Goal: Information Seeking & Learning: Learn about a topic

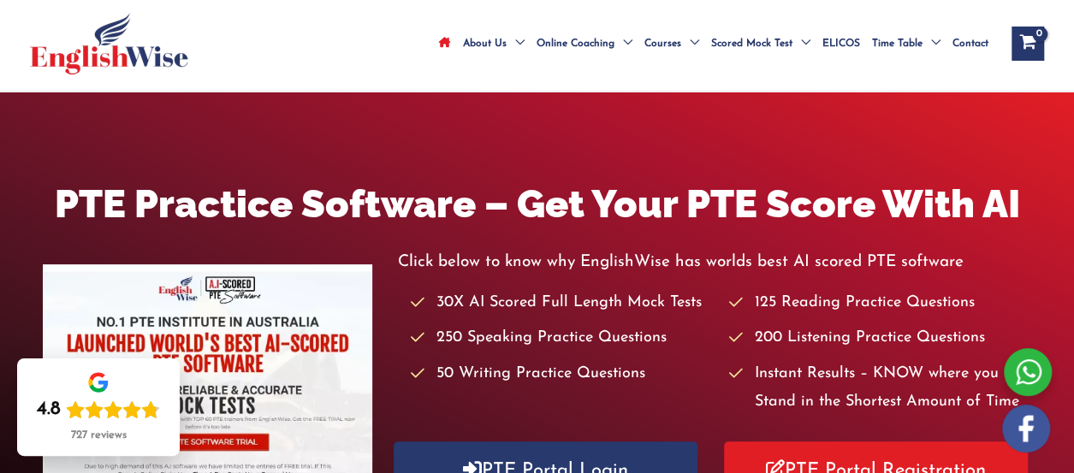
scroll to position [68, 0]
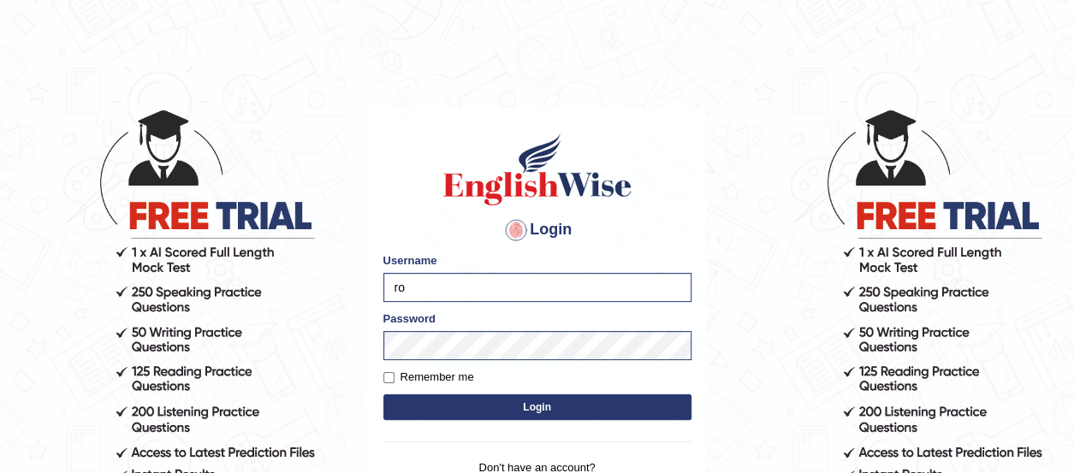
type input "r"
type input "franklin.ceria"
click at [542, 416] on button "Login" at bounding box center [537, 408] width 308 height 26
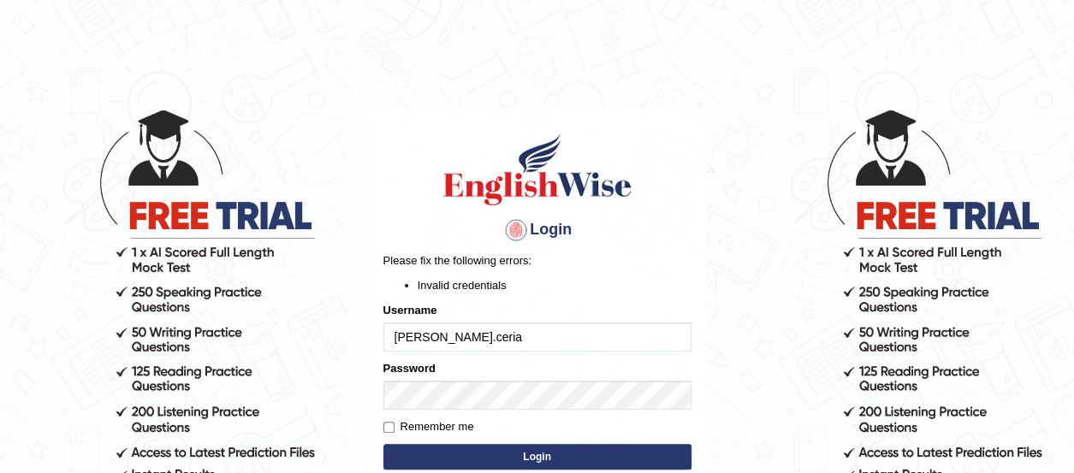
click at [520, 461] on button "Login" at bounding box center [537, 457] width 308 height 26
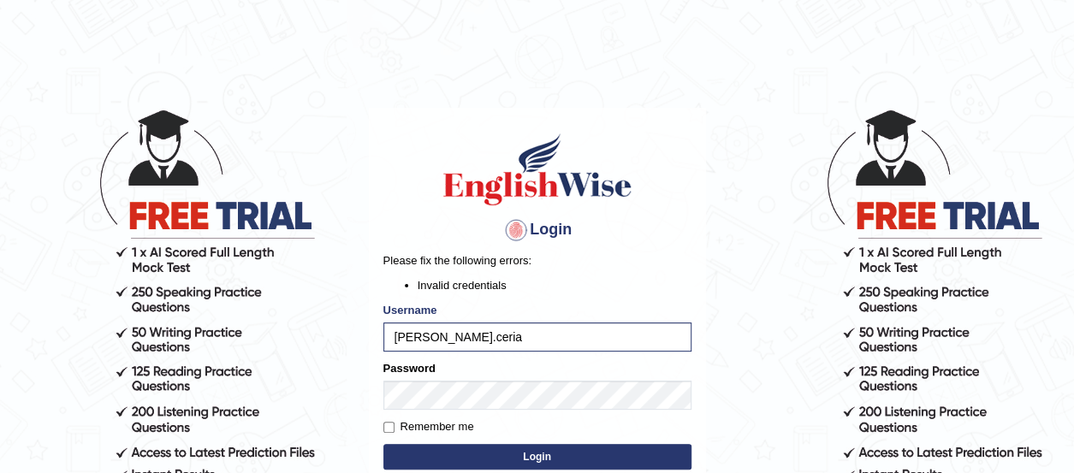
click at [558, 458] on button "Login" at bounding box center [537, 457] width 308 height 26
click at [317, 329] on body "Login Please fix the following errors: Invalid credentials Username [PERSON_NAM…" at bounding box center [537, 290] width 1074 height 473
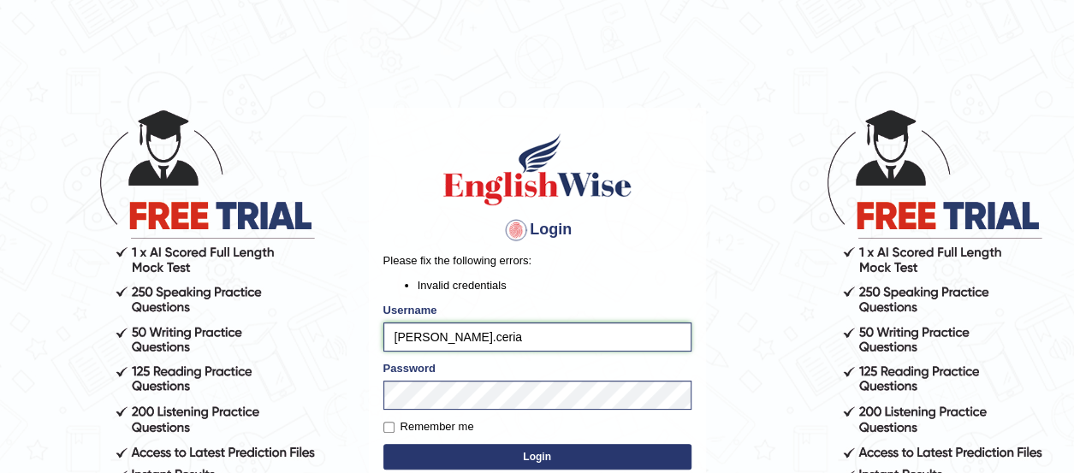
click at [434, 340] on input "franklin.ceria" at bounding box center [537, 337] width 308 height 29
click at [438, 340] on input "franklin.ceria" at bounding box center [537, 337] width 308 height 29
type input "franklinceria"
click at [546, 459] on button "Login" at bounding box center [537, 457] width 308 height 26
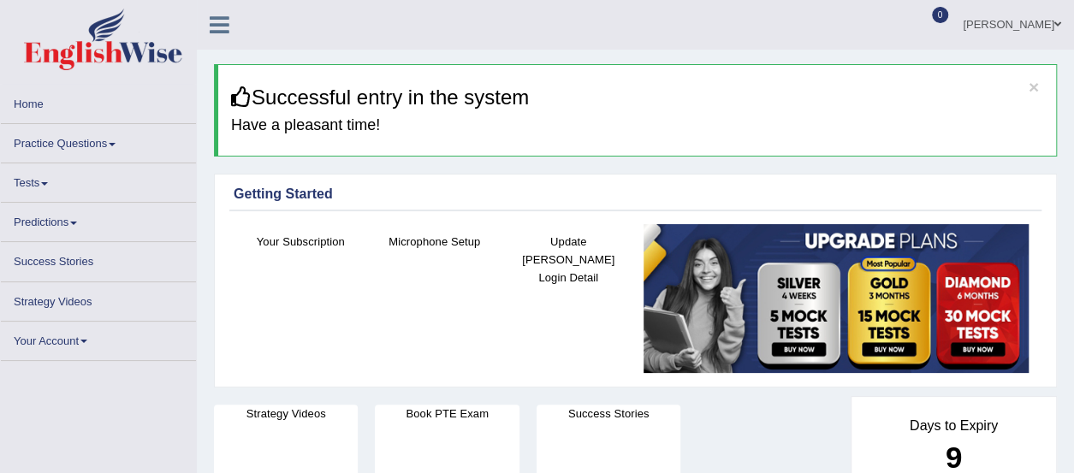
click at [110, 146] on link "Practice Questions" at bounding box center [98, 140] width 195 height 33
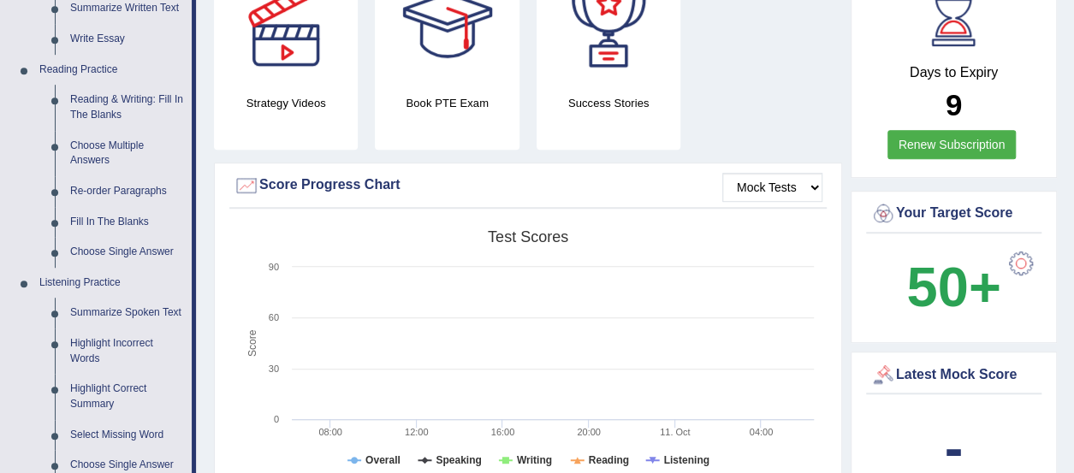
scroll to position [479, 0]
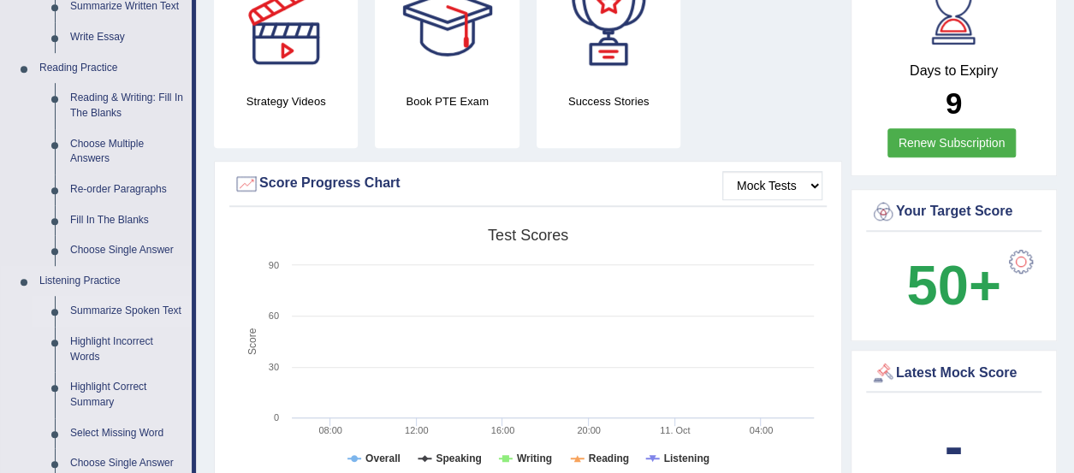
click at [128, 296] on link "Summarize Spoken Text" at bounding box center [126, 311] width 129 height 31
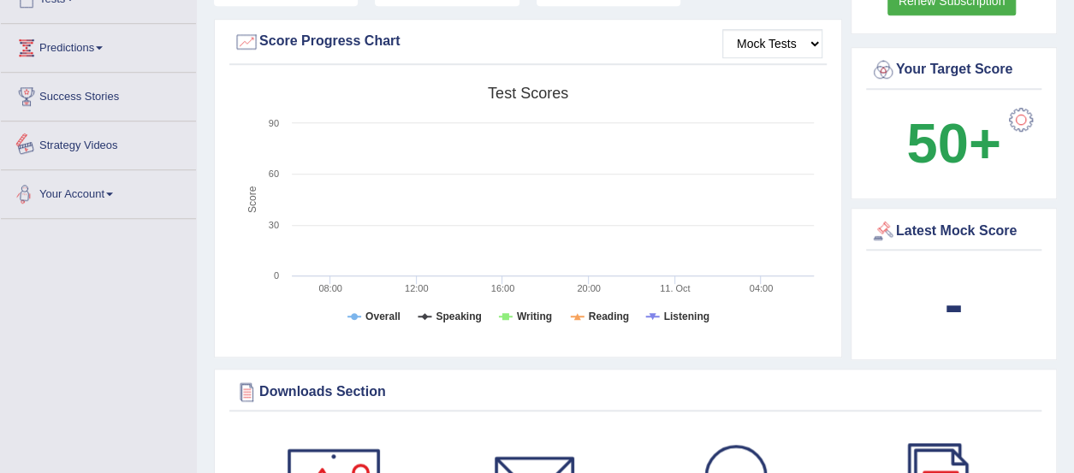
scroll to position [1109, 0]
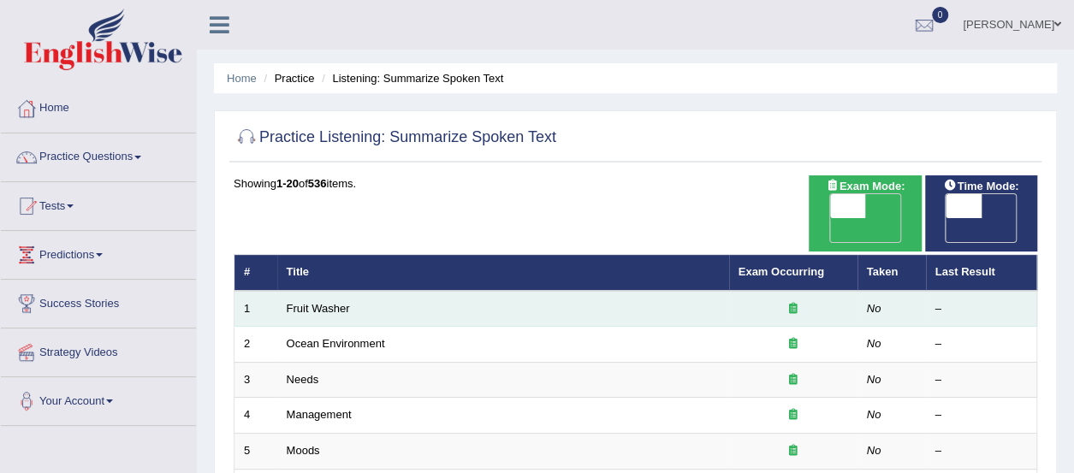
click at [337, 292] on td "Fruit Washer" at bounding box center [503, 309] width 452 height 36
click at [321, 302] on link "Fruit Washer" at bounding box center [318, 308] width 63 height 13
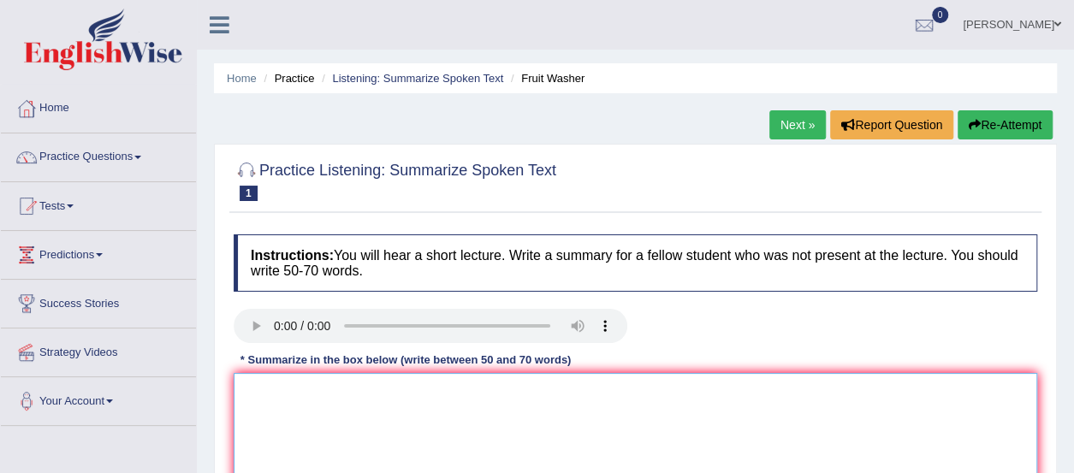
click at [597, 413] on textarea at bounding box center [636, 456] width 804 height 166
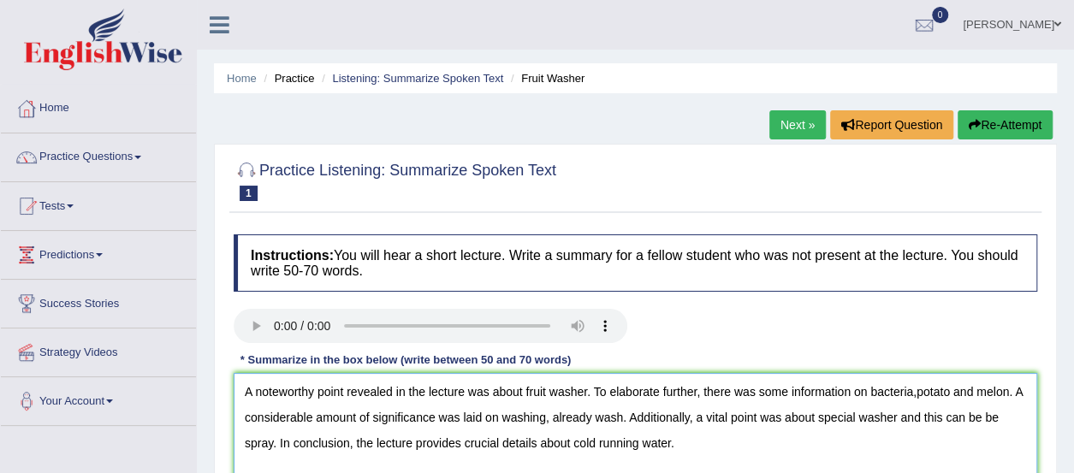
click at [1001, 410] on textarea "A noteworthy point revealed in the lecture was about fruit washer. To elaborate…" at bounding box center [636, 456] width 804 height 166
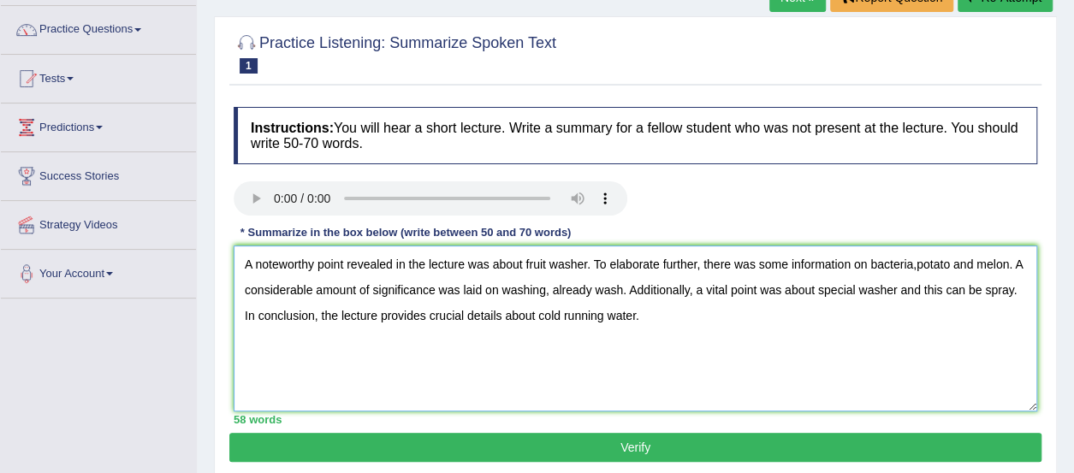
scroll to position [171, 0]
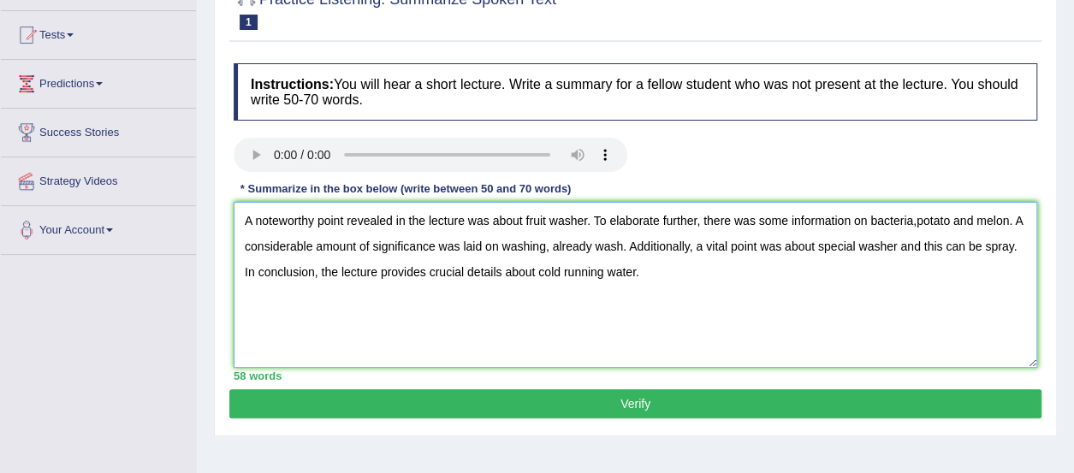
type textarea "A noteworthy point revealed in the lecture was about fruit washer. To elaborate…"
click at [870, 395] on button "Verify" at bounding box center [635, 403] width 812 height 29
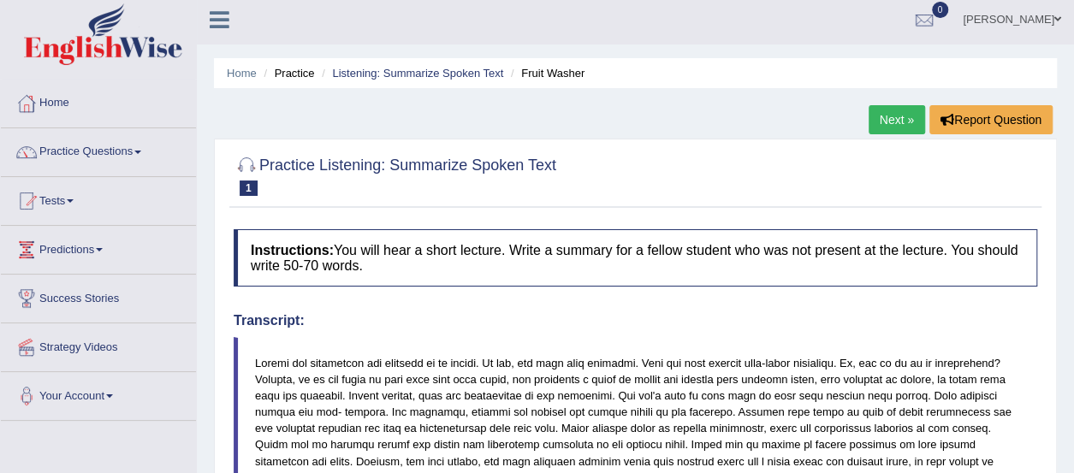
scroll to position [0, 0]
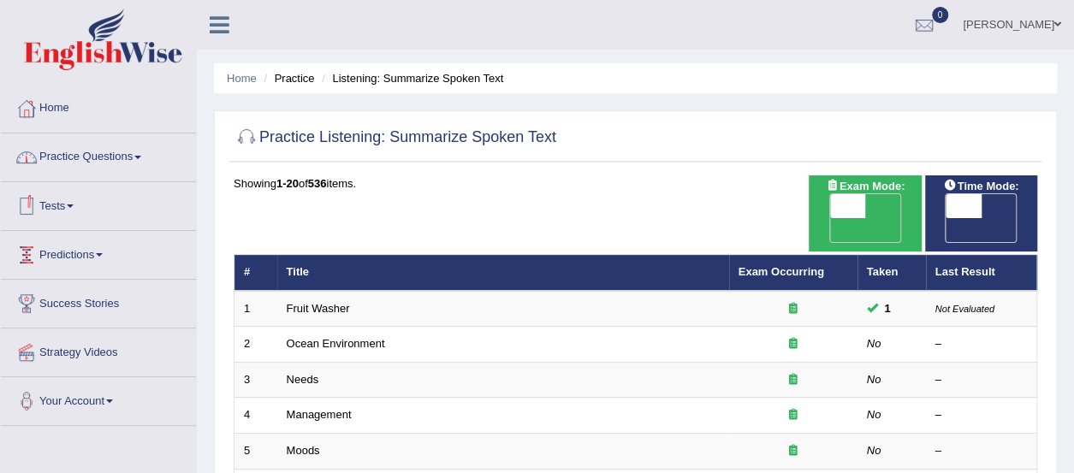
click at [121, 153] on link "Practice Questions" at bounding box center [98, 155] width 195 height 43
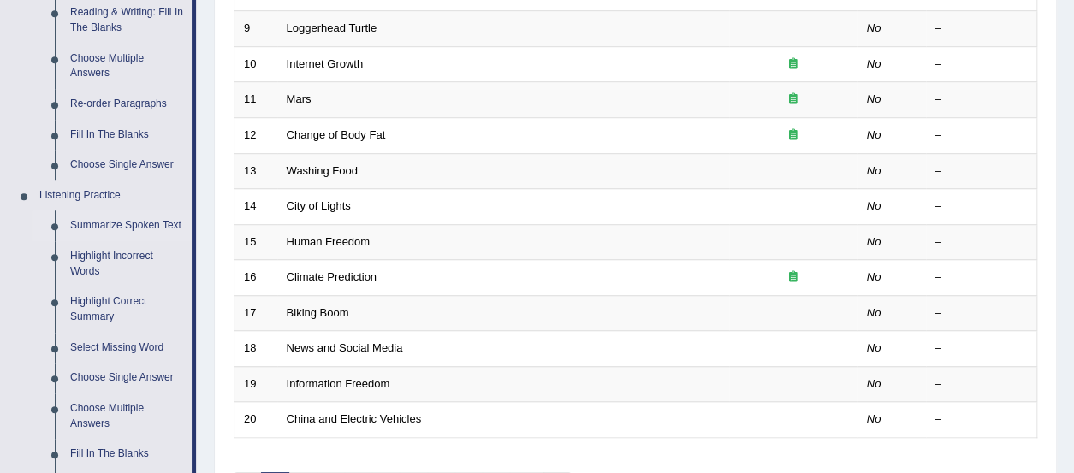
scroll to position [582, 0]
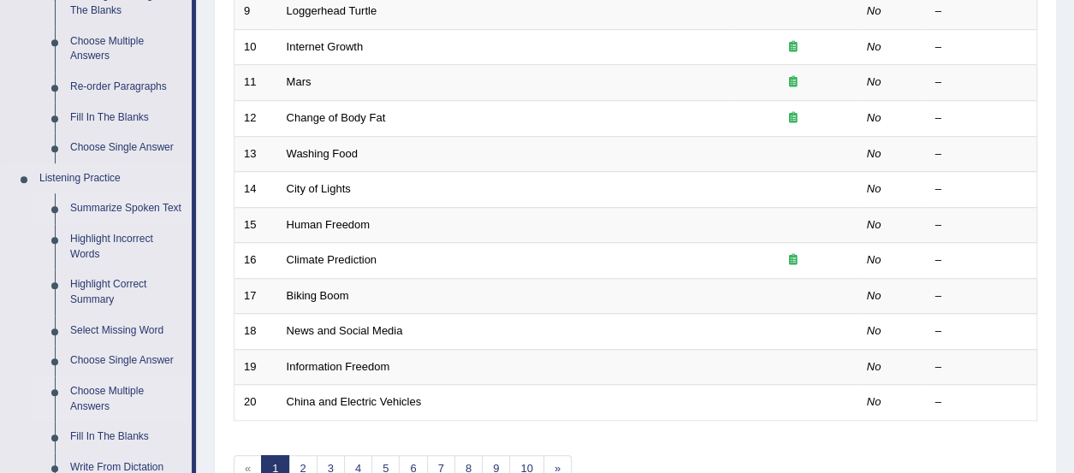
click at [97, 398] on link "Choose Multiple Answers" at bounding box center [126, 399] width 129 height 45
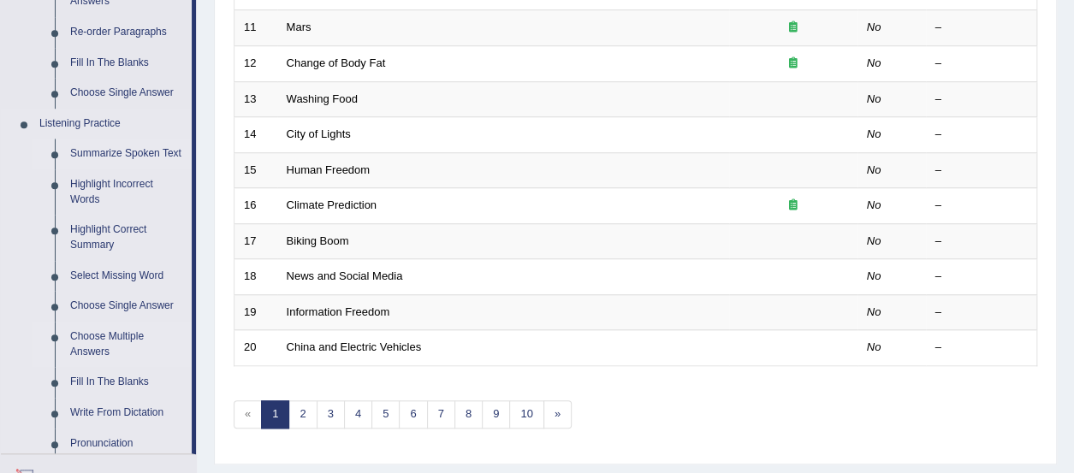
scroll to position [832, 0]
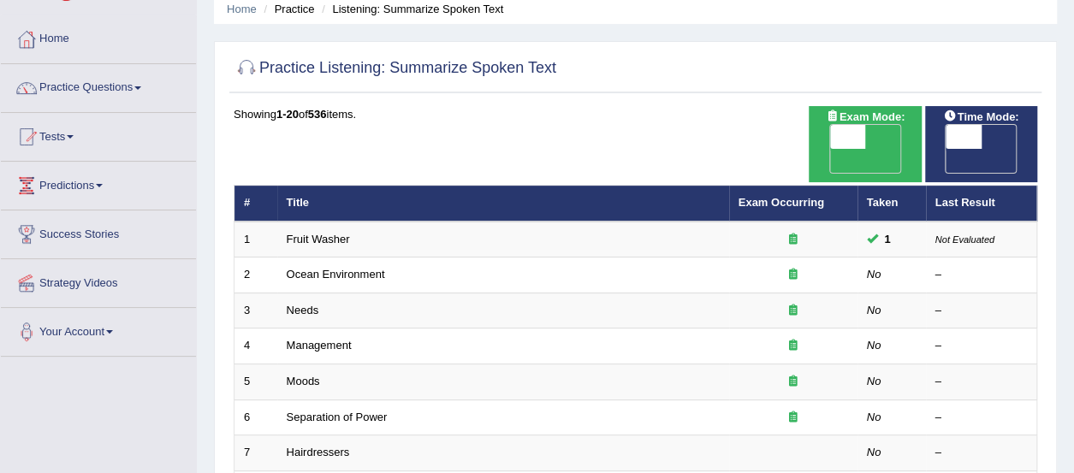
scroll to position [35, 0]
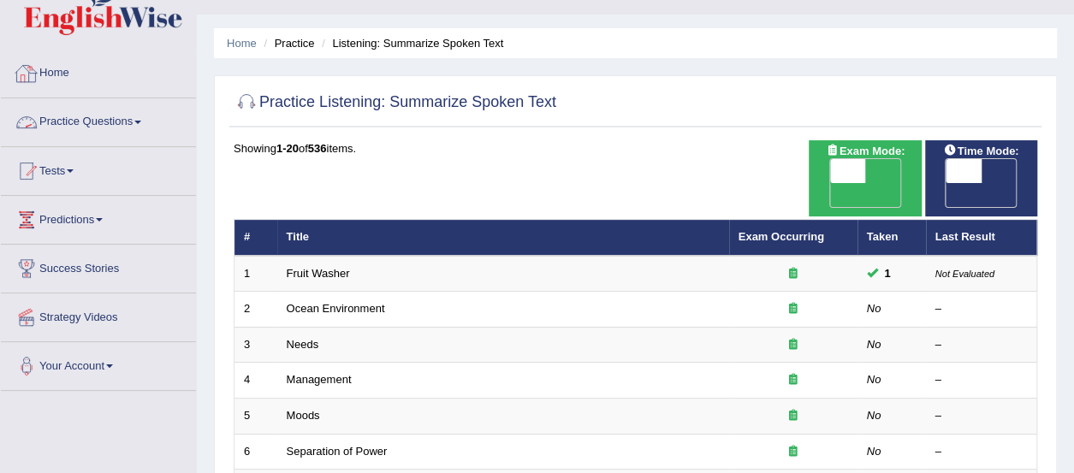
click at [133, 116] on link "Practice Questions" at bounding box center [98, 119] width 195 height 43
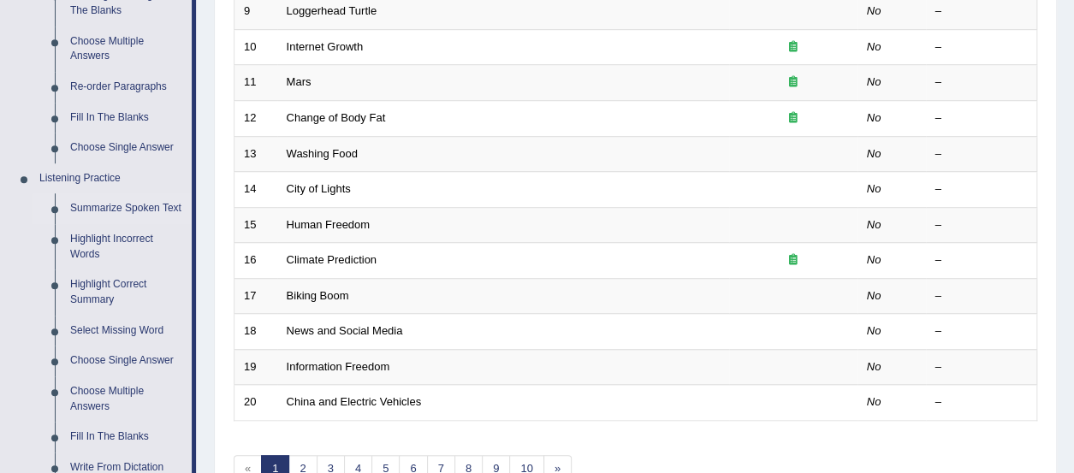
scroll to position [583, 0]
click at [103, 435] on link "Fill In The Blanks" at bounding box center [126, 436] width 129 height 31
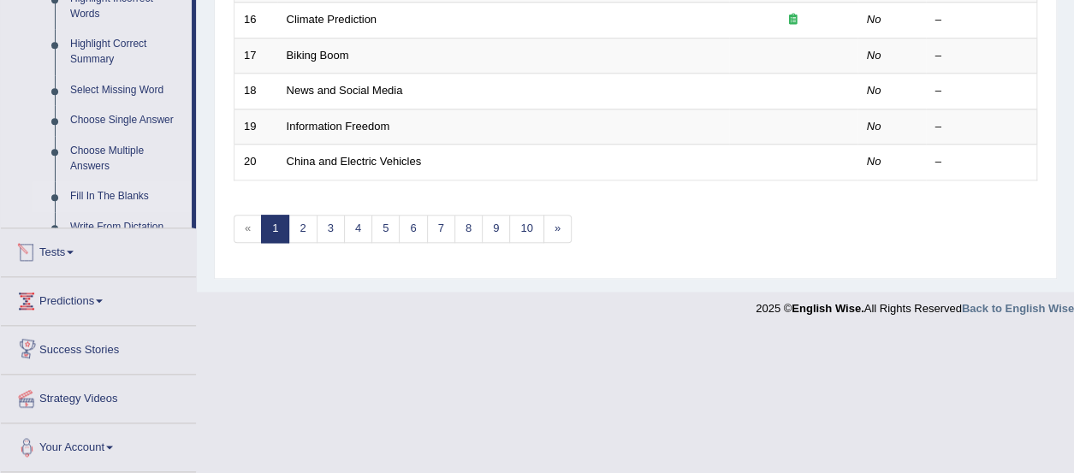
scroll to position [786, 0]
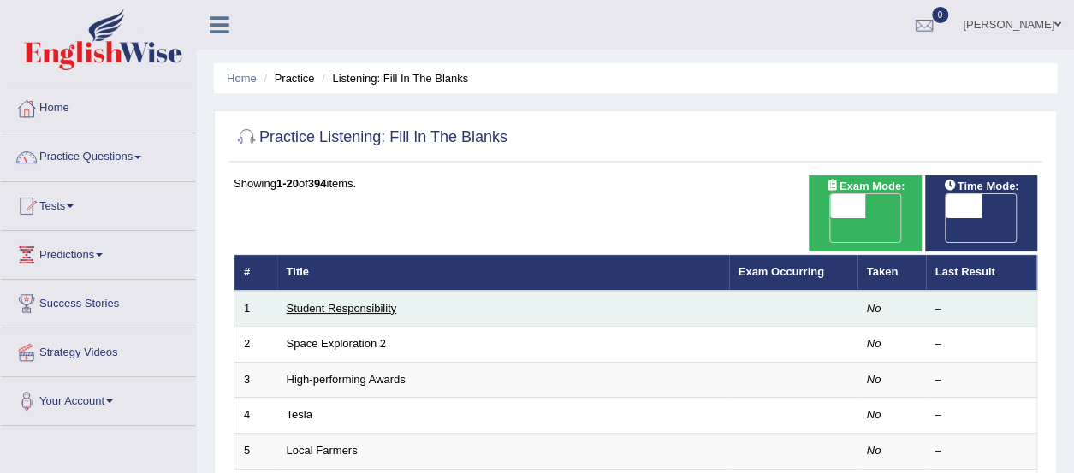
click at [353, 302] on link "Student Responsibility" at bounding box center [342, 308] width 110 height 13
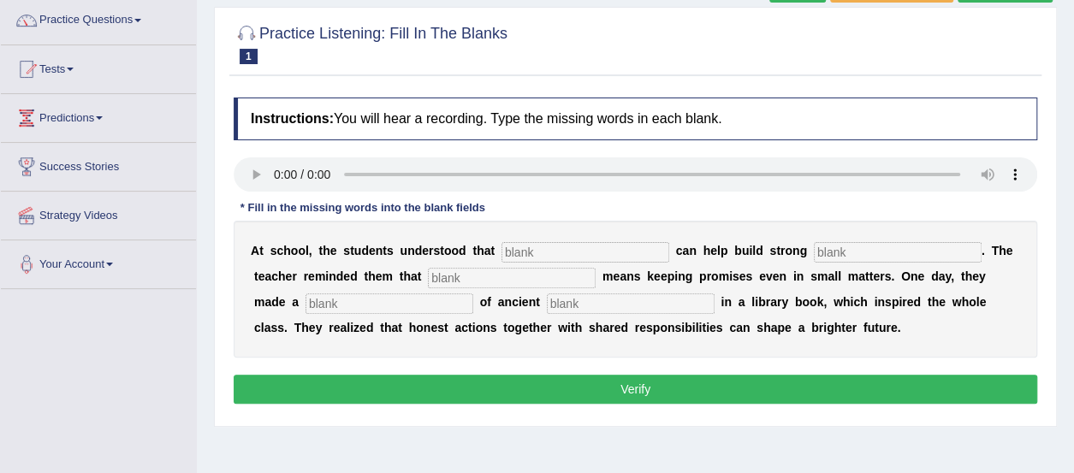
scroll to position [171, 0]
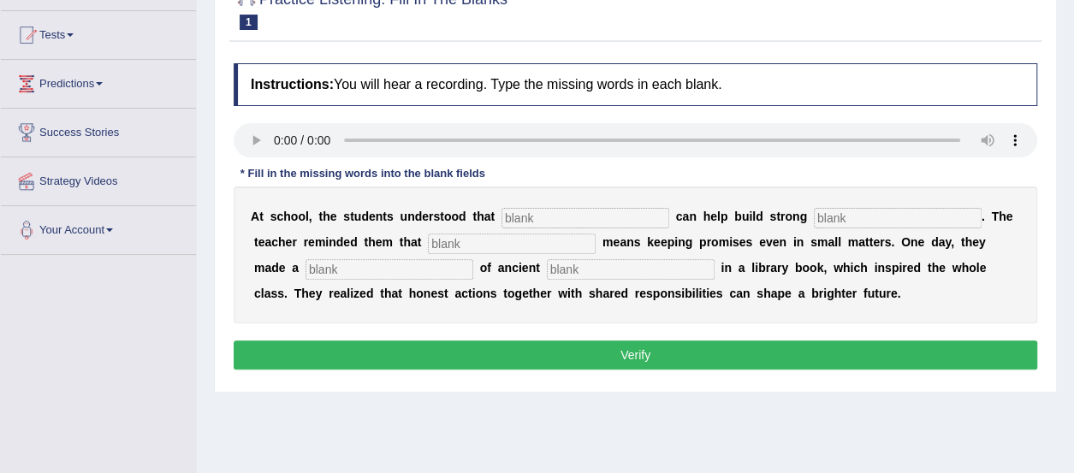
click at [547, 268] on input "text" at bounding box center [631, 269] width 168 height 21
type input "word"
click at [814, 220] on input "text" at bounding box center [898, 218] width 168 height 21
type input "community"
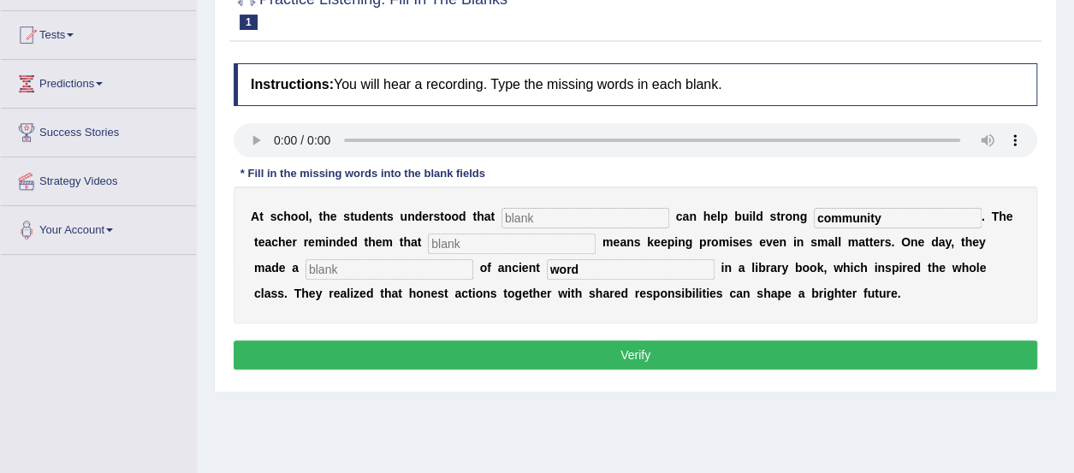
click at [623, 352] on button "Verify" at bounding box center [636, 355] width 804 height 29
click at [547, 275] on input "word" at bounding box center [631, 269] width 168 height 21
type input "words"
click at [834, 212] on input "community" at bounding box center [898, 218] width 168 height 21
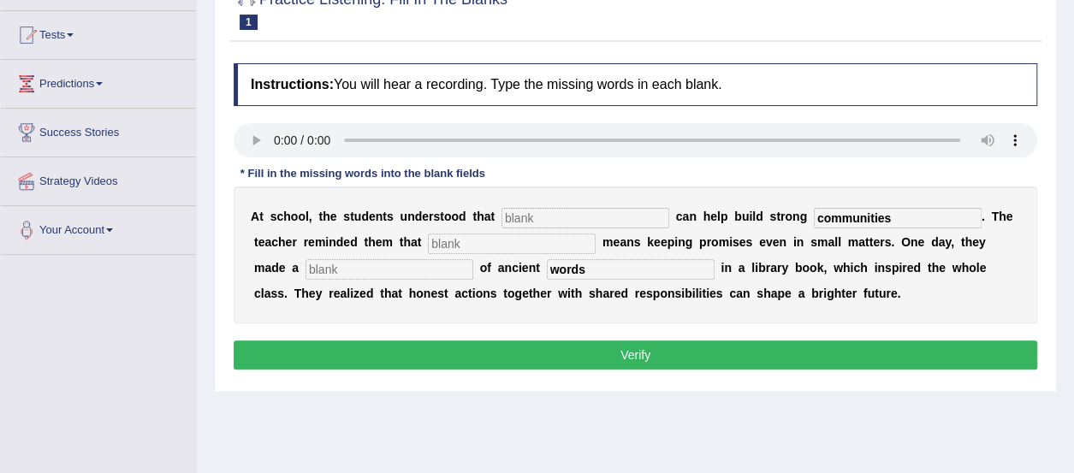
click at [779, 362] on button "Verify" at bounding box center [636, 355] width 804 height 29
click at [850, 220] on input "communities" at bounding box center [898, 218] width 168 height 21
type input "community"
click at [547, 263] on input "words" at bounding box center [631, 269] width 168 height 21
type input "word"
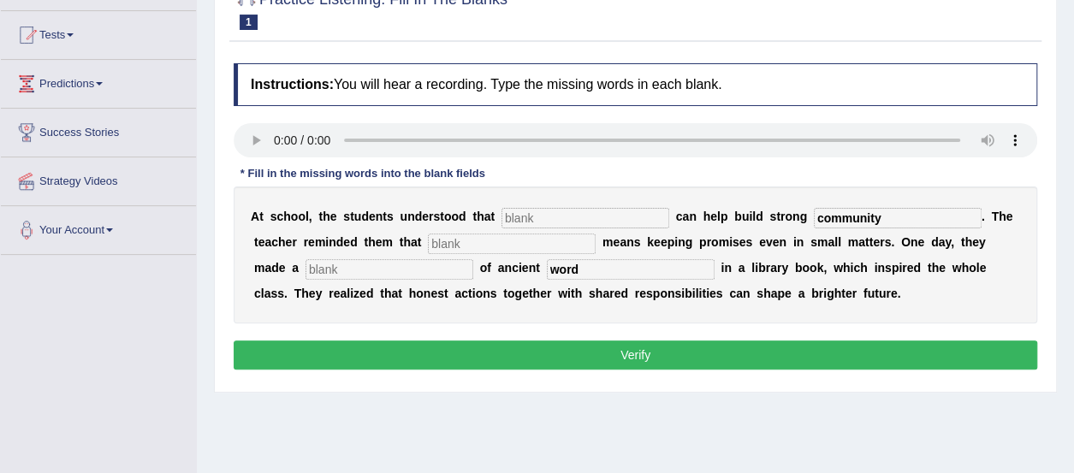
click at [601, 351] on button "Verify" at bounding box center [636, 355] width 804 height 29
type input "i"
click at [447, 241] on input "text" at bounding box center [512, 244] width 168 height 21
type input "dont"
click at [346, 268] on input "text" at bounding box center [390, 269] width 168 height 21
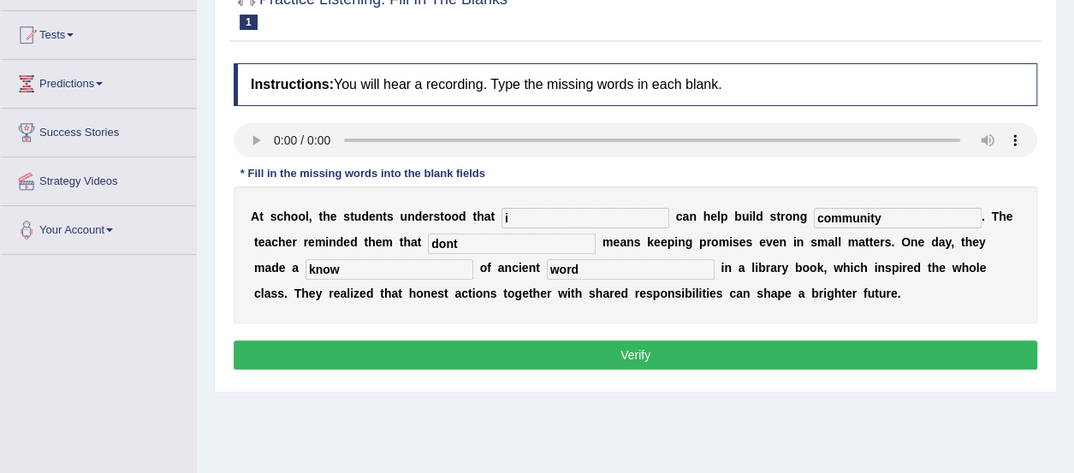
type input "know"
click at [639, 359] on button "Verify" at bounding box center [636, 355] width 804 height 29
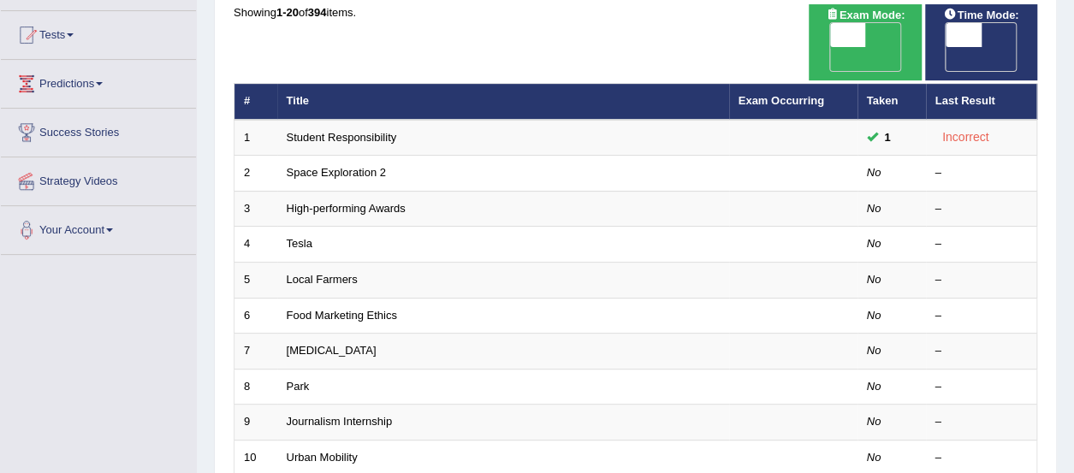
scroll to position [205, 0]
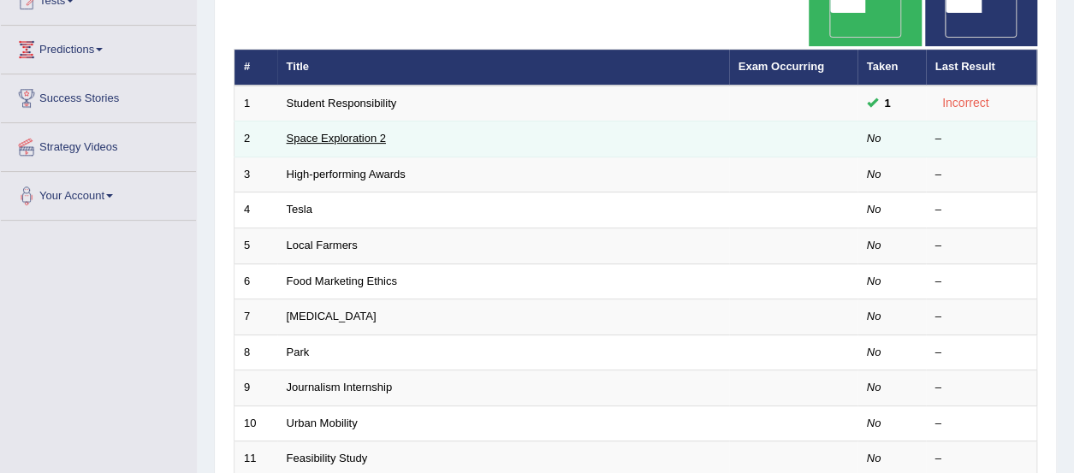
click at [362, 132] on link "Space Exploration 2" at bounding box center [336, 138] width 99 height 13
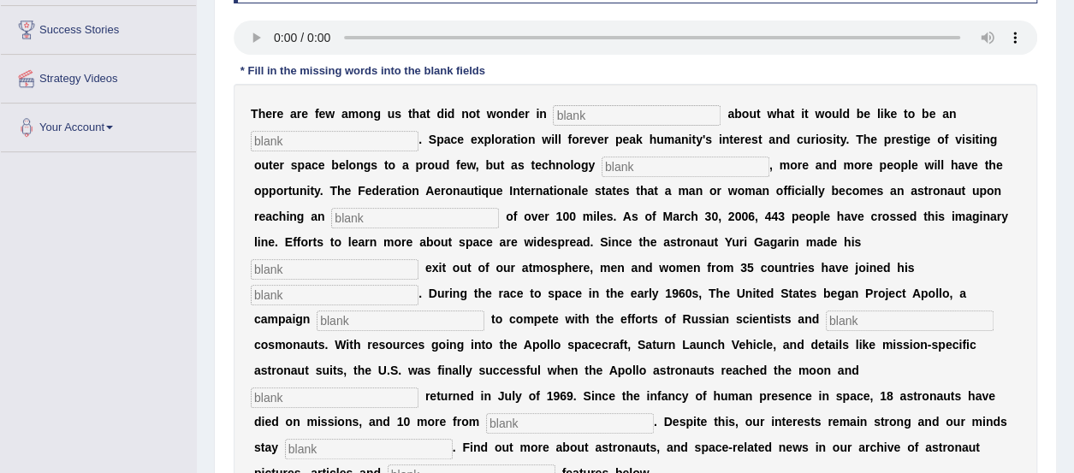
scroll to position [308, 0]
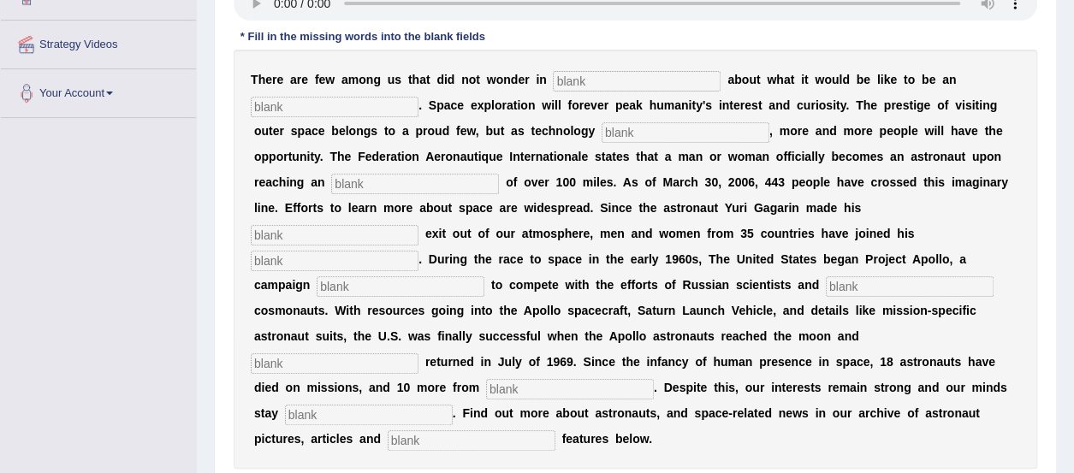
click at [388, 431] on input "text" at bounding box center [472, 441] width 168 height 21
type input "interactive"
click at [347, 405] on input "text" at bounding box center [369, 415] width 168 height 21
type input "determined"
click at [486, 379] on input "text" at bounding box center [570, 389] width 168 height 21
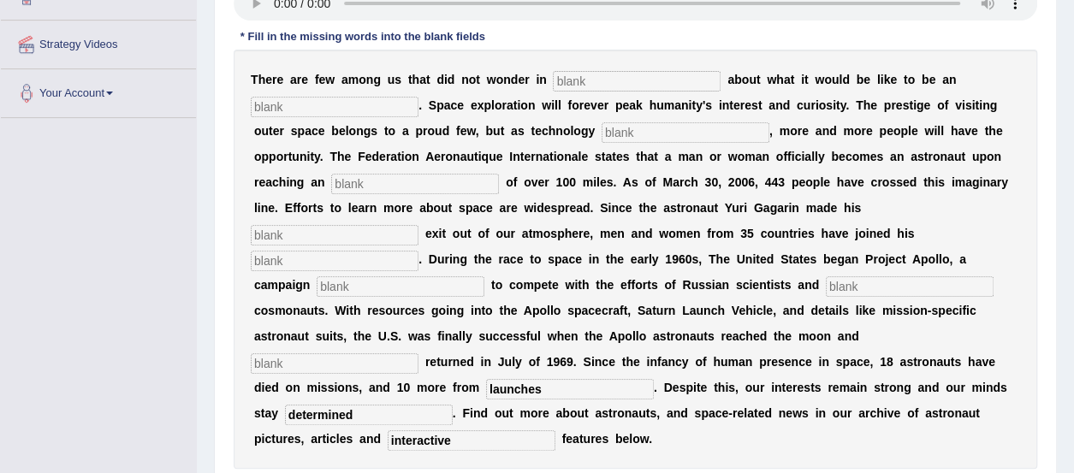
type input "launches"
click at [347, 353] on input "text" at bounding box center [335, 363] width 168 height 21
type input "safely"
click at [826, 278] on input "text" at bounding box center [910, 286] width 168 height 21
type input "future"
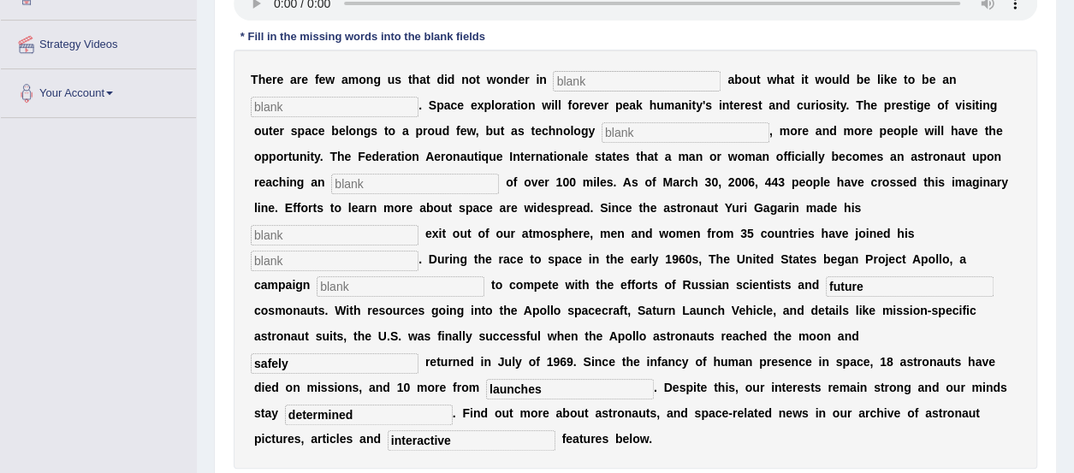
click at [484, 276] on input "text" at bounding box center [401, 286] width 168 height 21
type input "launched"
click at [419, 251] on input "text" at bounding box center [335, 261] width 168 height 21
type input "c"
type input "k"
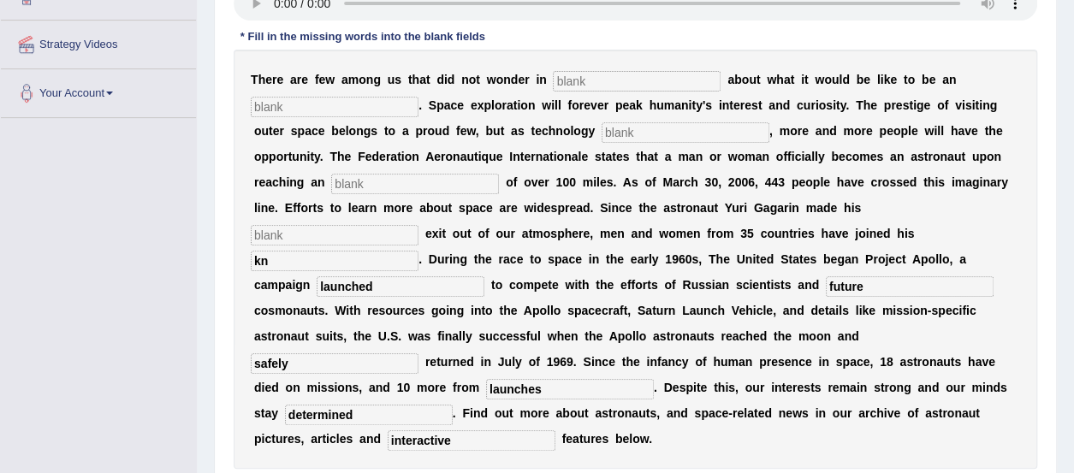
type input "k"
type input "city"
click at [419, 225] on input "text" at bounding box center [335, 235] width 168 height 21
type input "pioneering"
click at [419, 251] on input "city" at bounding box center [335, 261] width 168 height 21
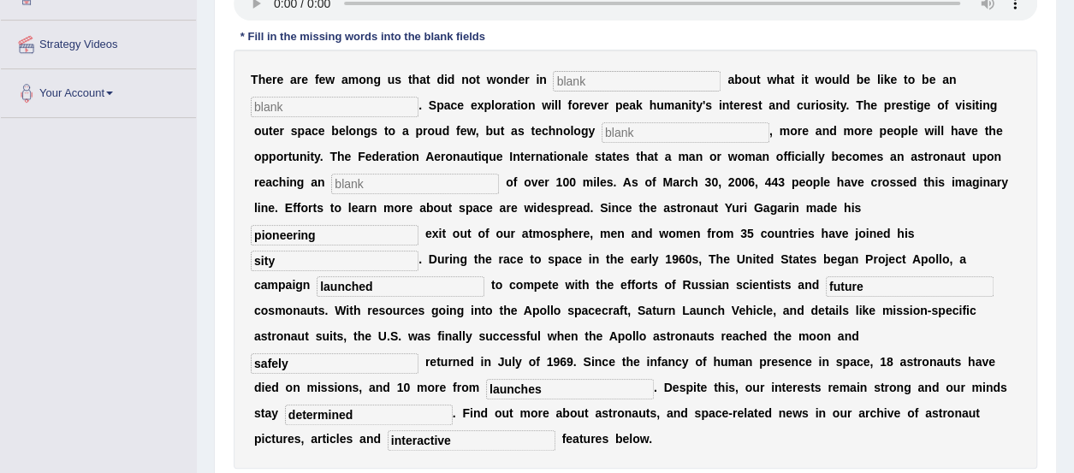
type input "sity"
click at [351, 193] on input "text" at bounding box center [415, 184] width 168 height 21
type input "altitude"
click at [602, 139] on input "text" at bounding box center [686, 132] width 168 height 21
type input "develops"
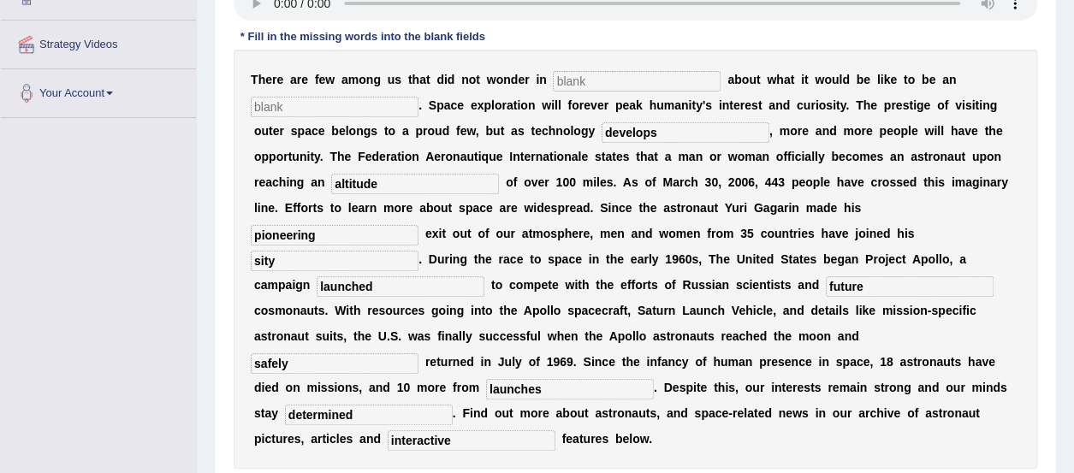
click at [310, 98] on input "text" at bounding box center [335, 107] width 168 height 21
type input "astronaut"
click at [622, 80] on input "text" at bounding box center [637, 81] width 168 height 21
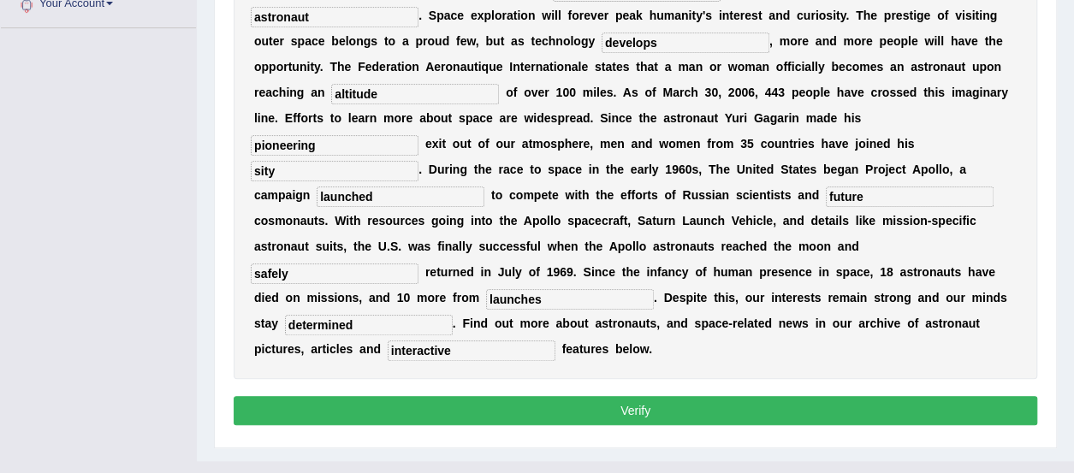
scroll to position [425, 0]
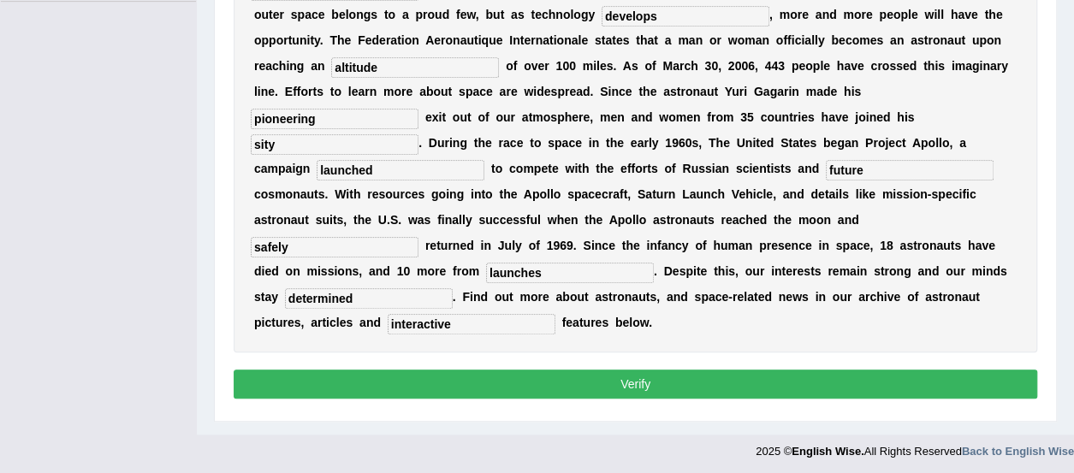
type input "strong"
click at [755, 336] on div "Instructions: You will hear a recording. Type the missing words in each blank. …" at bounding box center [635, 106] width 812 height 611
click at [748, 370] on button "Verify" at bounding box center [636, 384] width 804 height 29
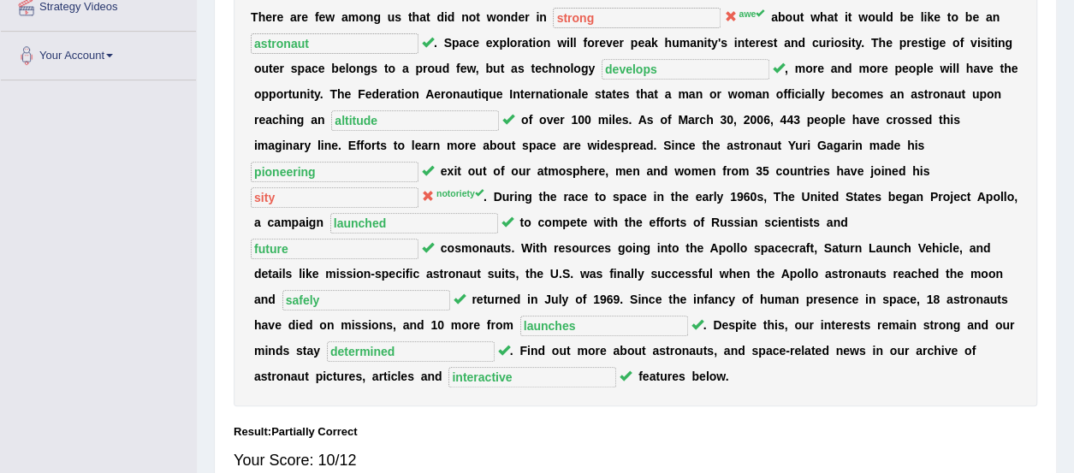
scroll to position [331, 0]
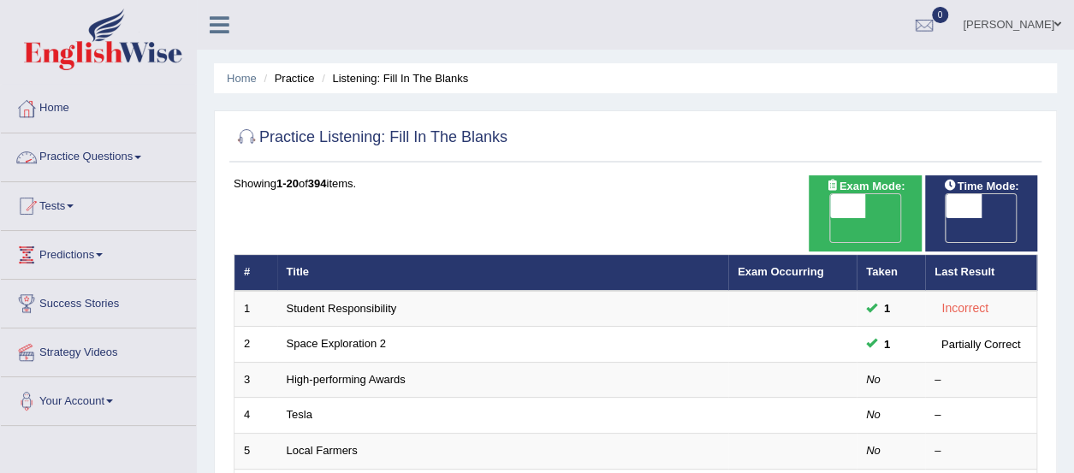
click at [85, 157] on link "Practice Questions" at bounding box center [98, 155] width 195 height 43
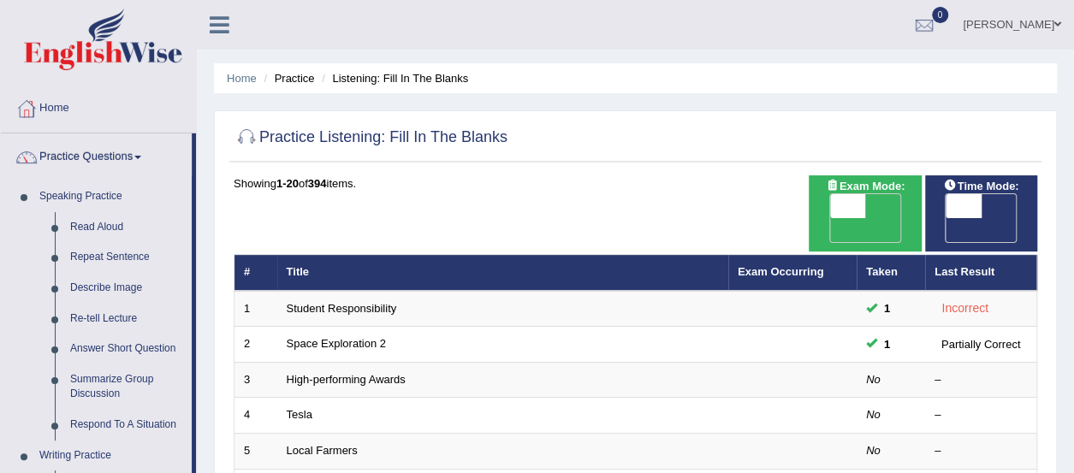
scroll to position [414, 0]
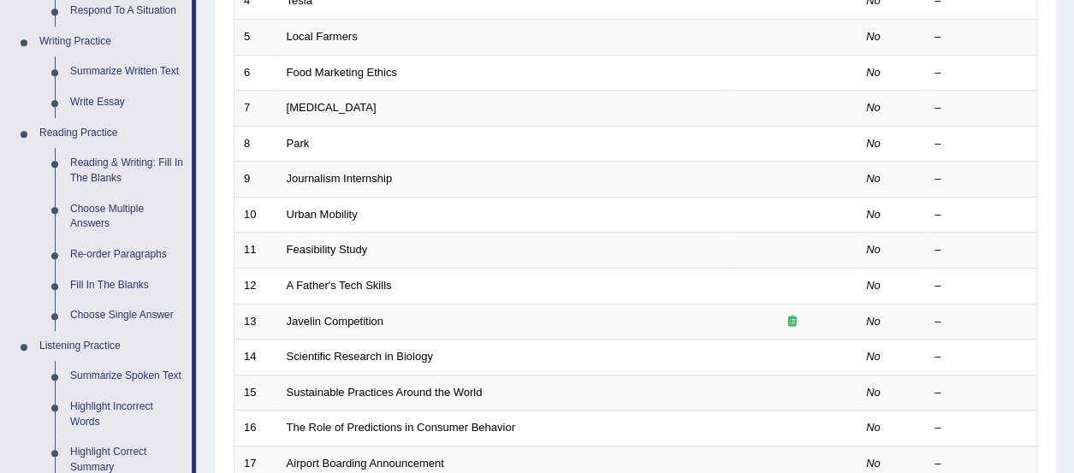
click at [1069, 372] on div "Home Practice Listening: Fill In The Blanks Practice Listening: Fill In The Bla…" at bounding box center [635, 143] width 877 height 1114
click at [1072, 412] on div "Home Practice Listening: Fill In The Blanks Practice Listening: Fill In The Bla…" at bounding box center [635, 143] width 877 height 1114
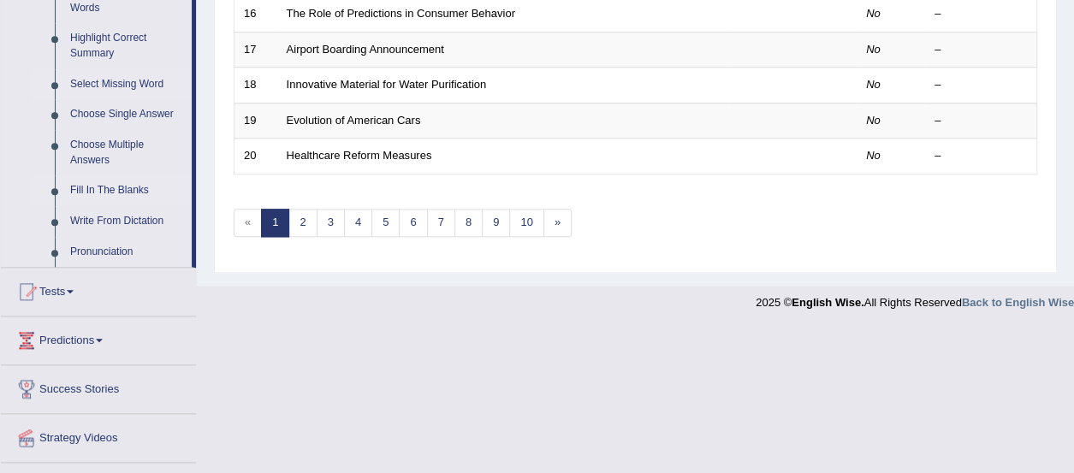
click at [123, 80] on link "Select Missing Word" at bounding box center [126, 84] width 129 height 31
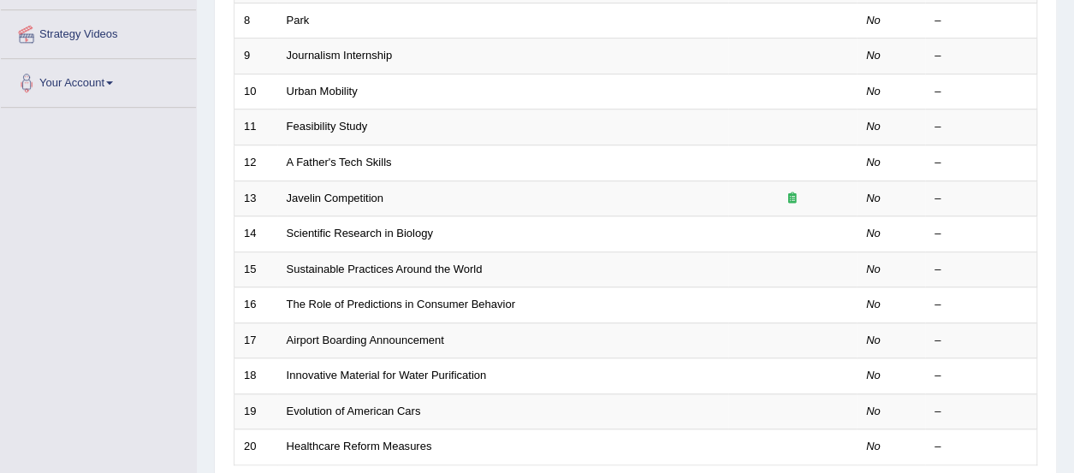
scroll to position [651, 0]
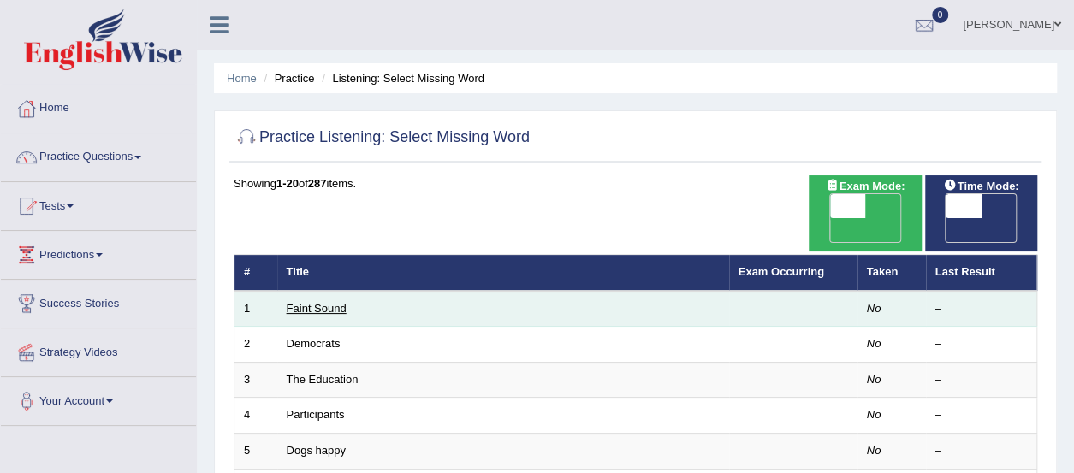
click at [314, 302] on link "Faint Sound" at bounding box center [317, 308] width 60 height 13
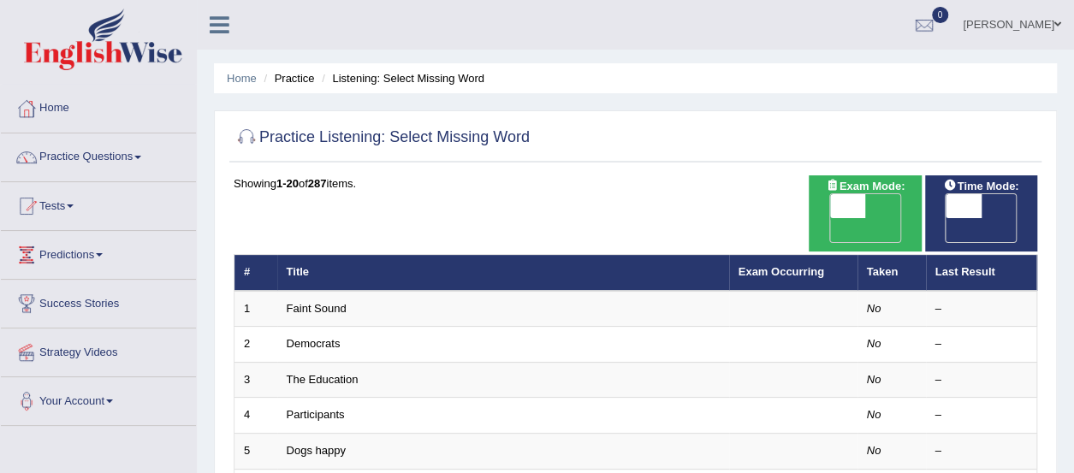
click at [125, 158] on link "Practice Questions" at bounding box center [98, 155] width 195 height 43
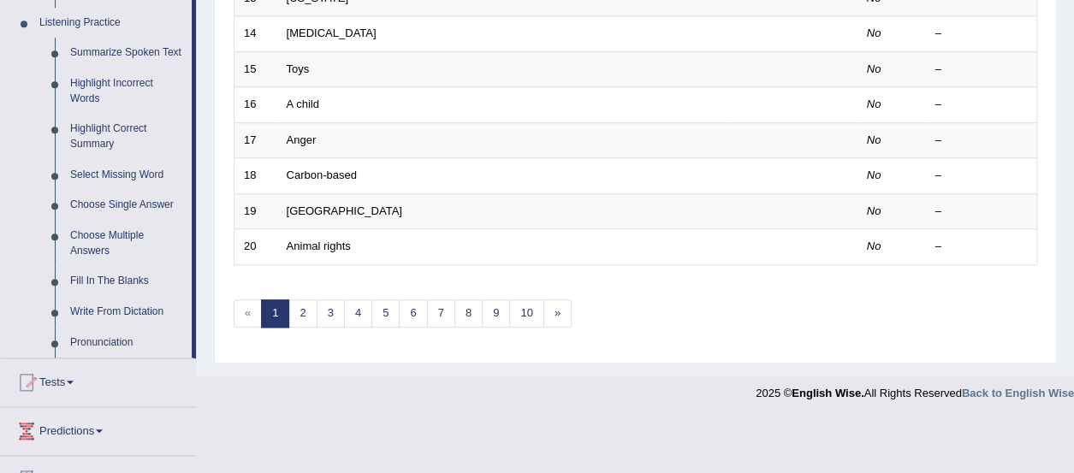
scroll to position [728, 0]
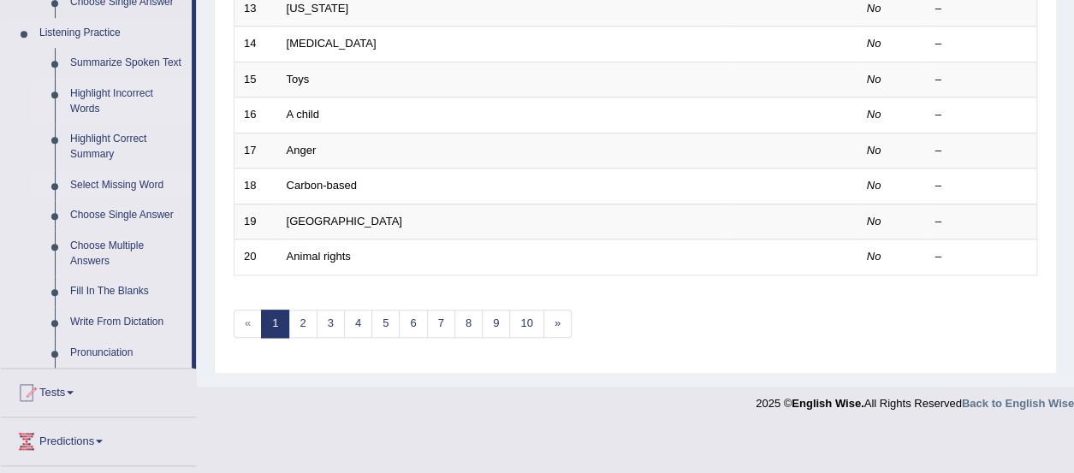
click at [112, 93] on link "Highlight Incorrect Words" at bounding box center [126, 101] width 129 height 45
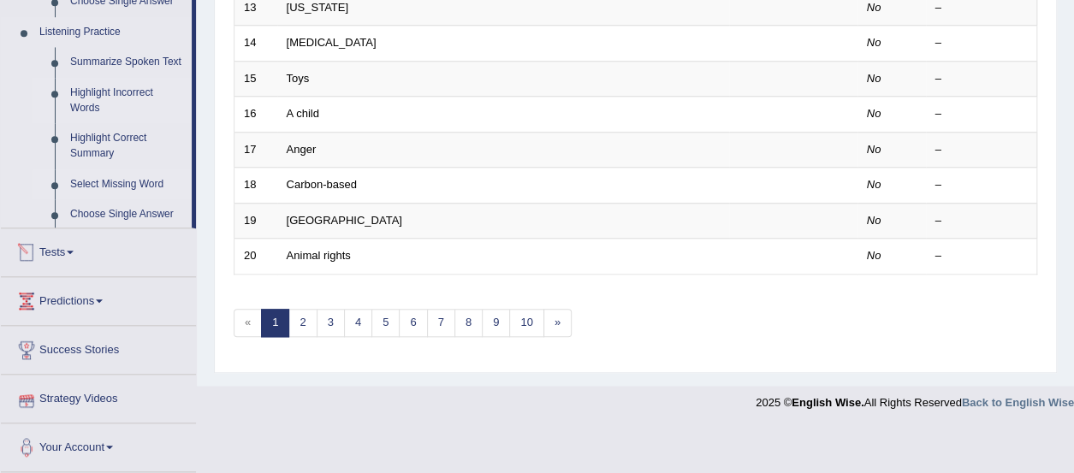
scroll to position [664, 0]
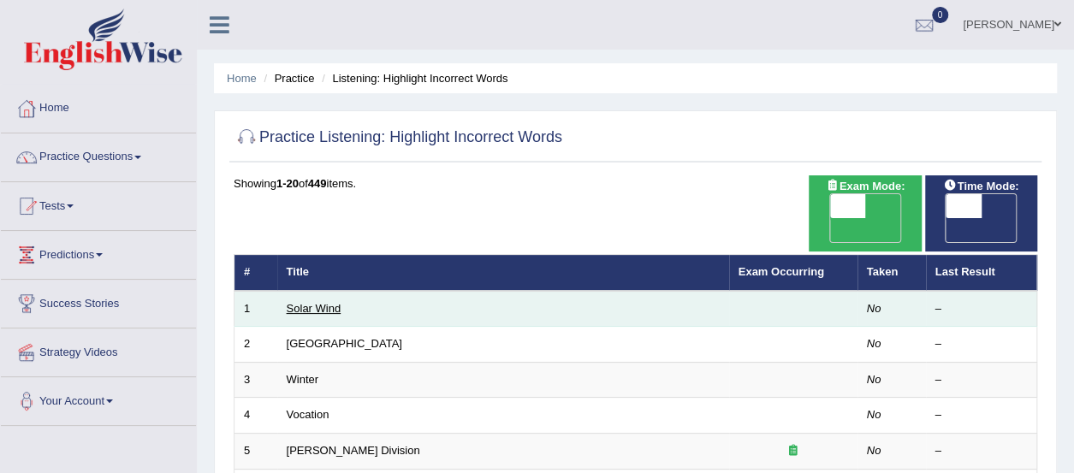
click at [332, 302] on link "Solar Wind" at bounding box center [314, 308] width 55 height 13
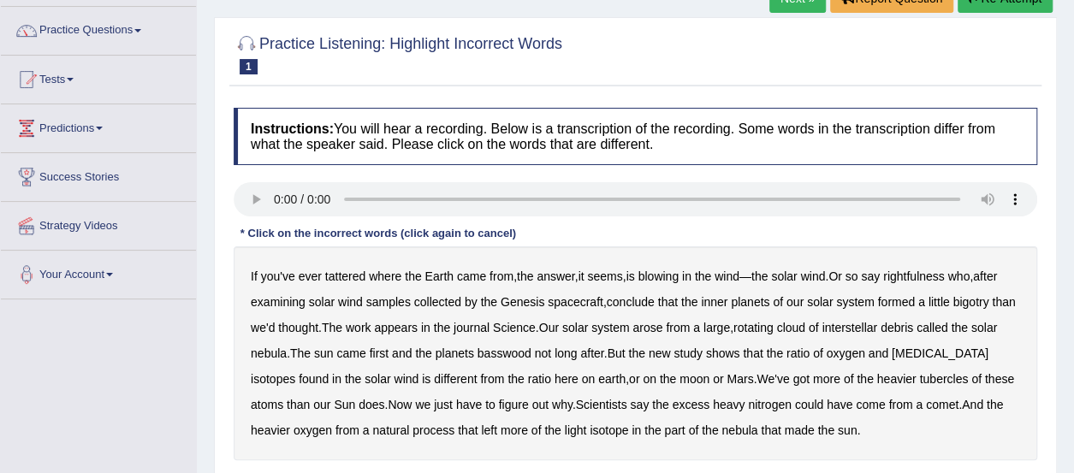
scroll to position [137, 0]
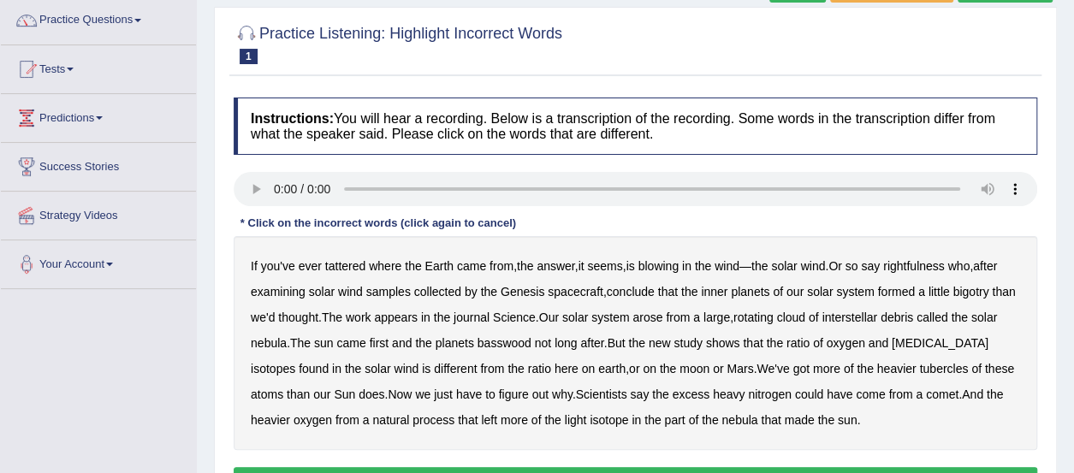
click at [351, 269] on b "tattered" at bounding box center [345, 266] width 40 height 14
click at [913, 264] on b "rightfulness" at bounding box center [914, 266] width 62 height 14
click at [965, 291] on b "bigotry" at bounding box center [971, 292] width 36 height 14
click at [913, 312] on b "debris" at bounding box center [897, 318] width 33 height 14
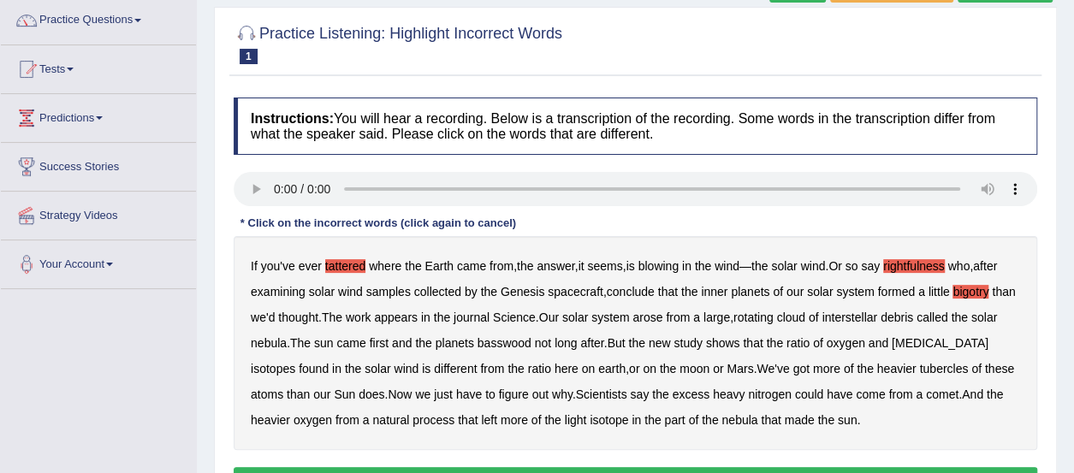
click at [532, 345] on b "basswood" at bounding box center [505, 343] width 54 height 14
click at [919, 367] on b "tubercles" at bounding box center [943, 369] width 49 height 14
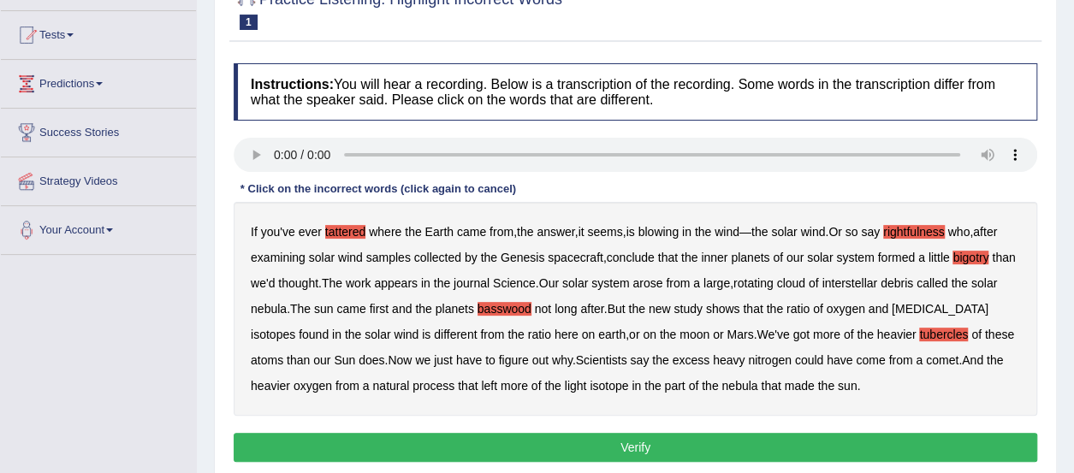
scroll to position [205, 0]
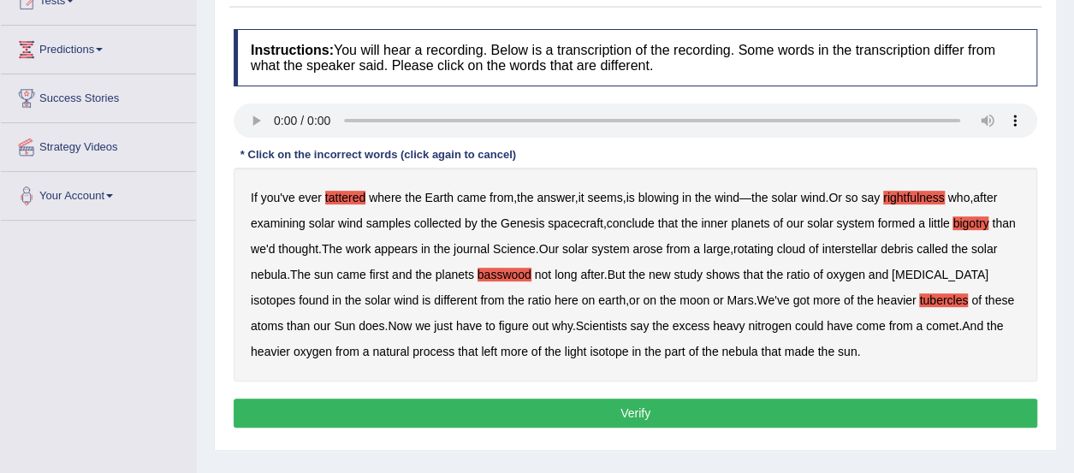
click at [796, 410] on button "Verify" at bounding box center [636, 413] width 804 height 29
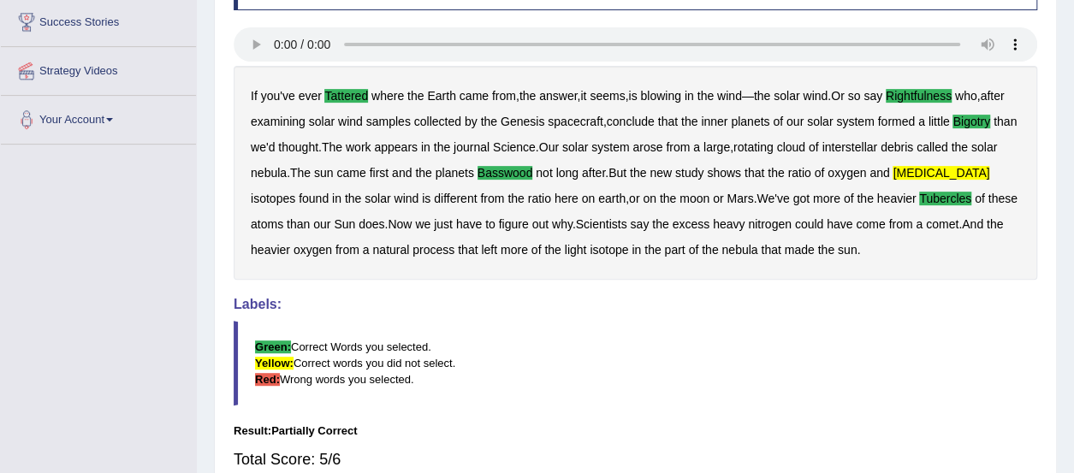
scroll to position [281, 0]
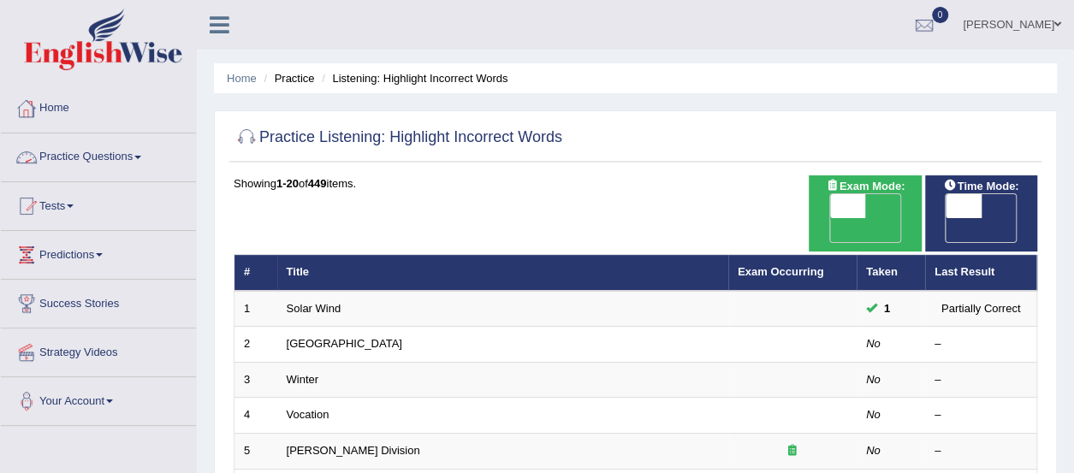
click at [136, 156] on link "Practice Questions" at bounding box center [98, 155] width 195 height 43
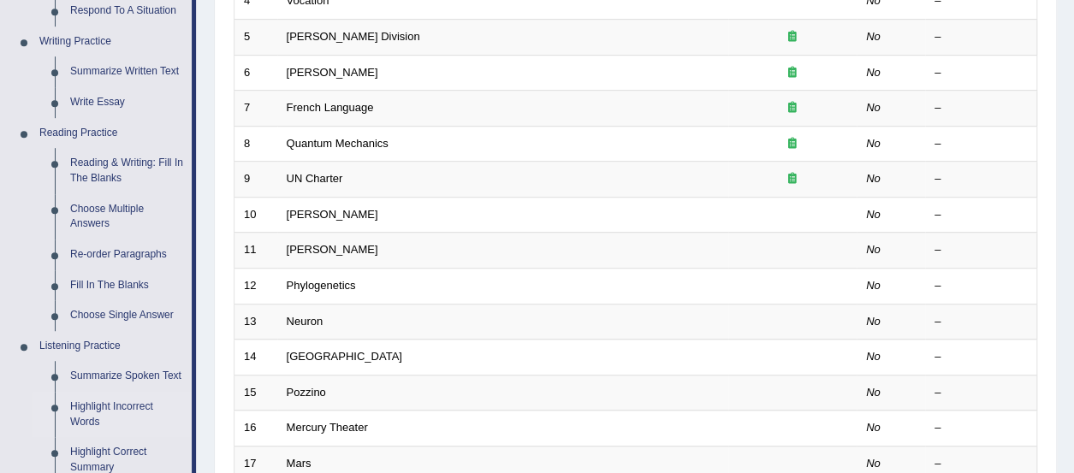
scroll to position [829, 0]
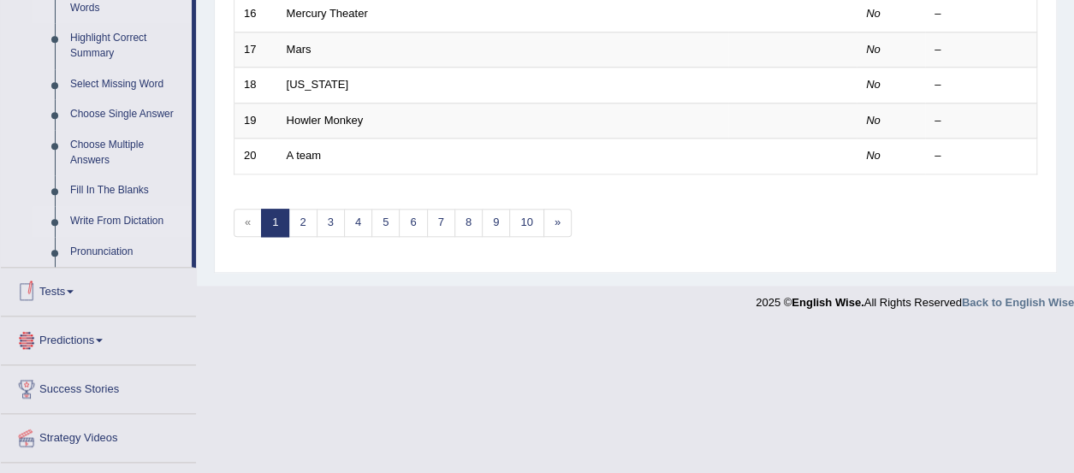
click at [128, 208] on link "Write From Dictation" at bounding box center [126, 221] width 129 height 31
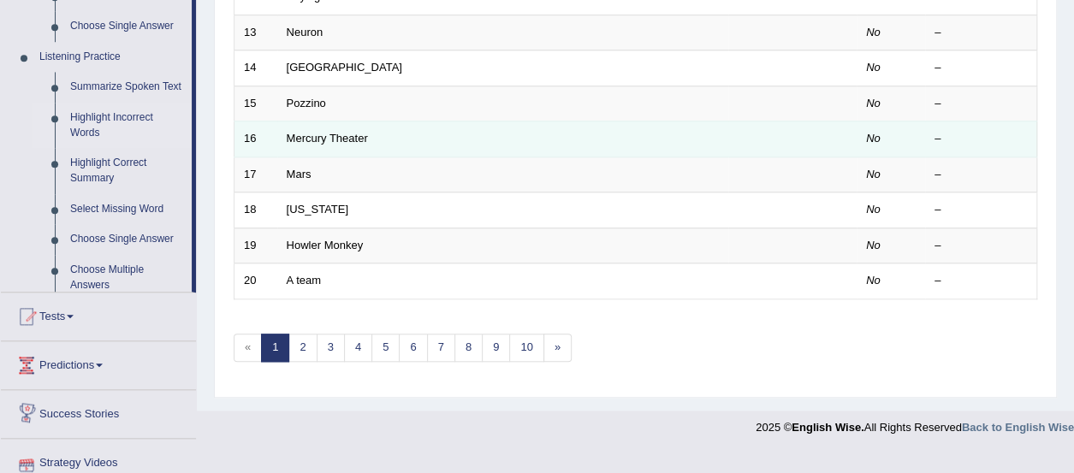
scroll to position [651, 0]
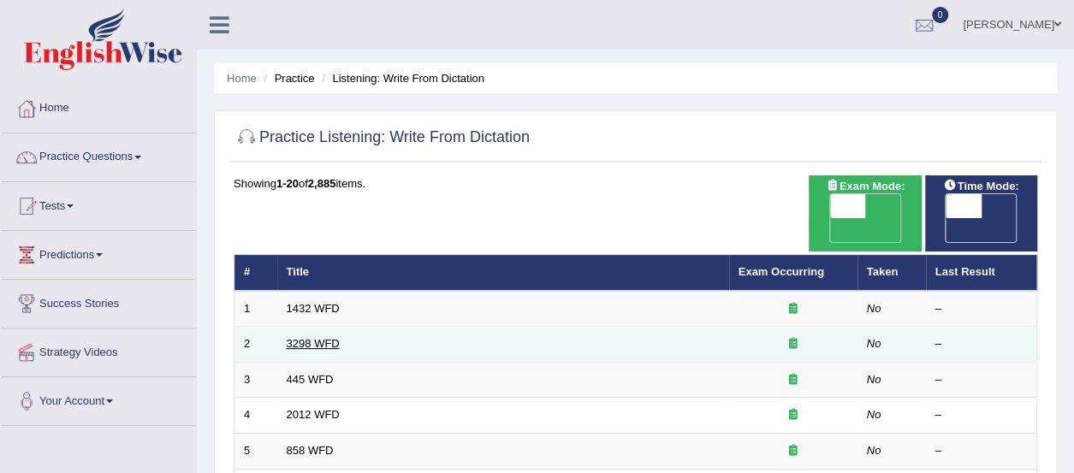
click at [298, 337] on link "3298 WFD" at bounding box center [313, 343] width 53 height 13
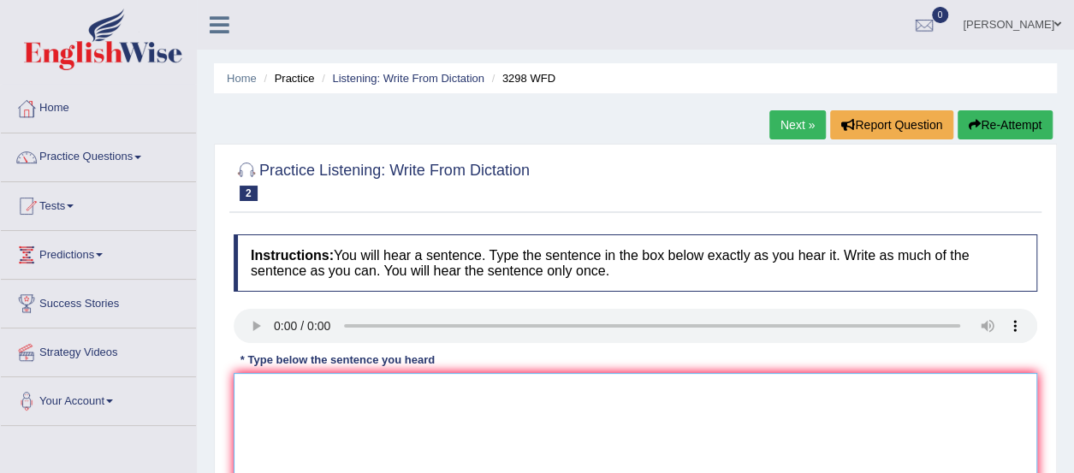
click at [638, 415] on textarea at bounding box center [636, 456] width 804 height 166
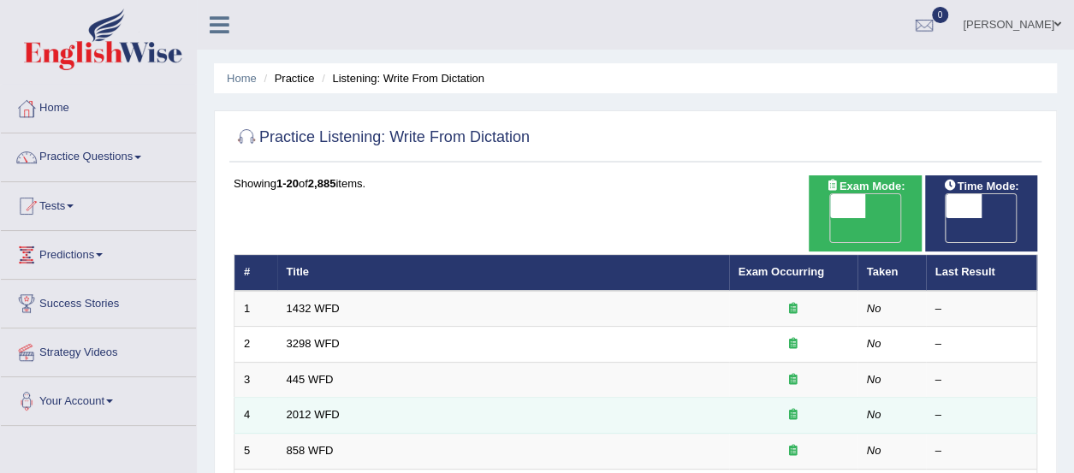
click at [325, 398] on td "2012 WFD" at bounding box center [503, 416] width 452 height 36
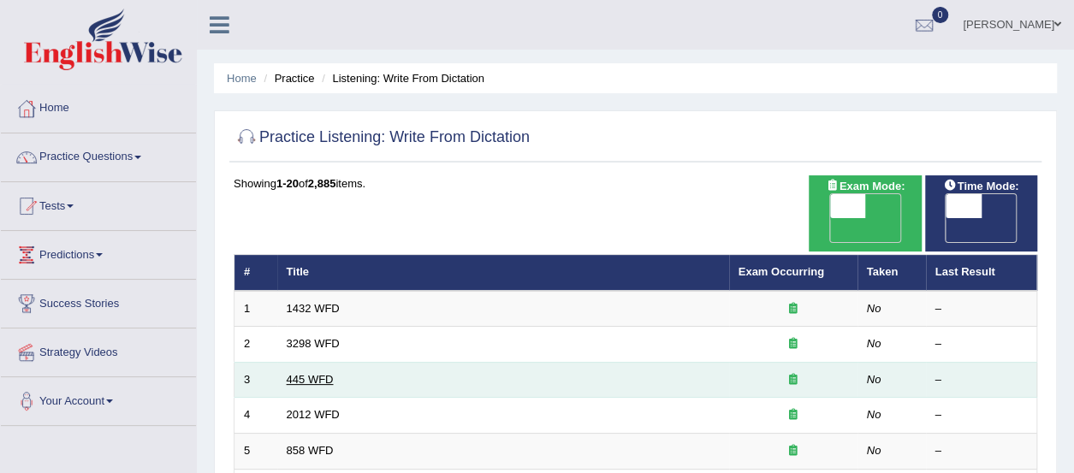
click at [307, 373] on link "445 WFD" at bounding box center [310, 379] width 47 height 13
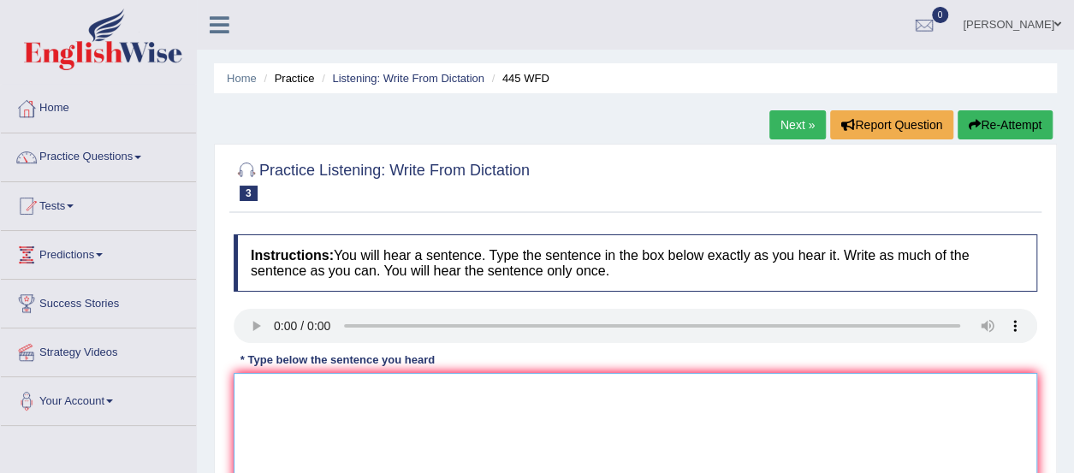
click at [382, 401] on textarea at bounding box center [636, 456] width 804 height 166
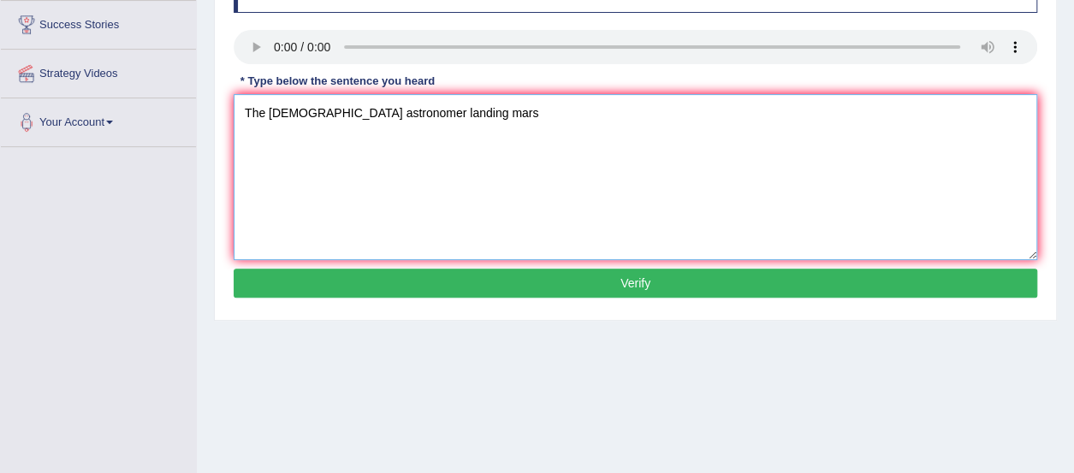
scroll to position [277, 0]
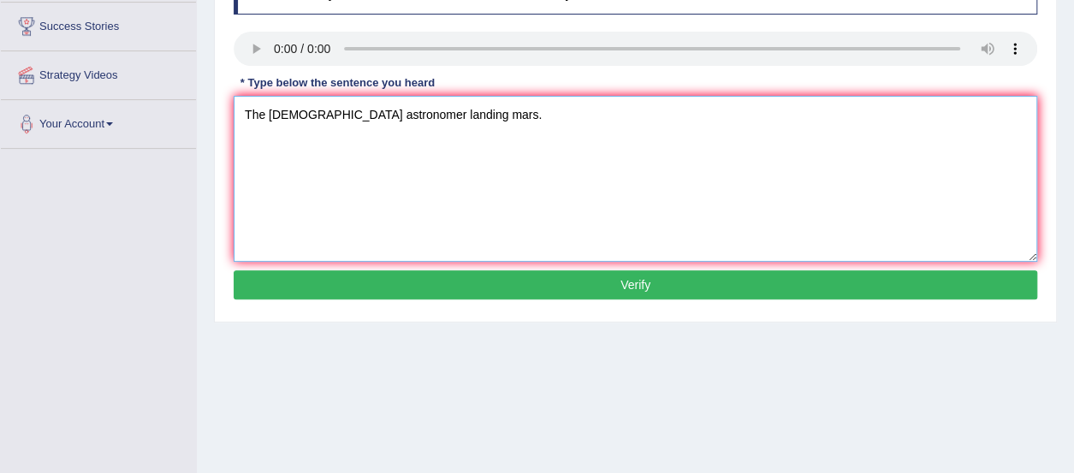
type textarea "The [DEMOGRAPHIC_DATA] astronomer landing mars."
click at [440, 287] on button "Verify" at bounding box center [636, 284] width 804 height 29
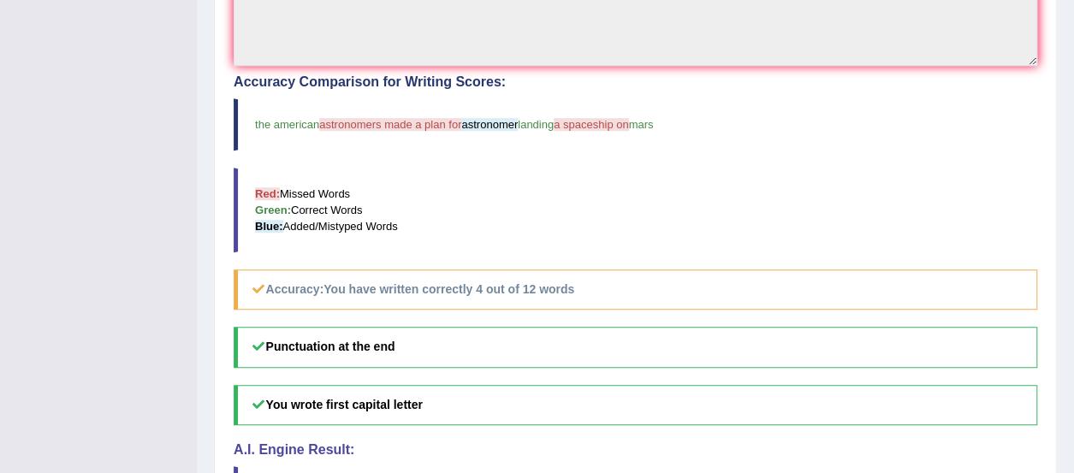
scroll to position [486, 0]
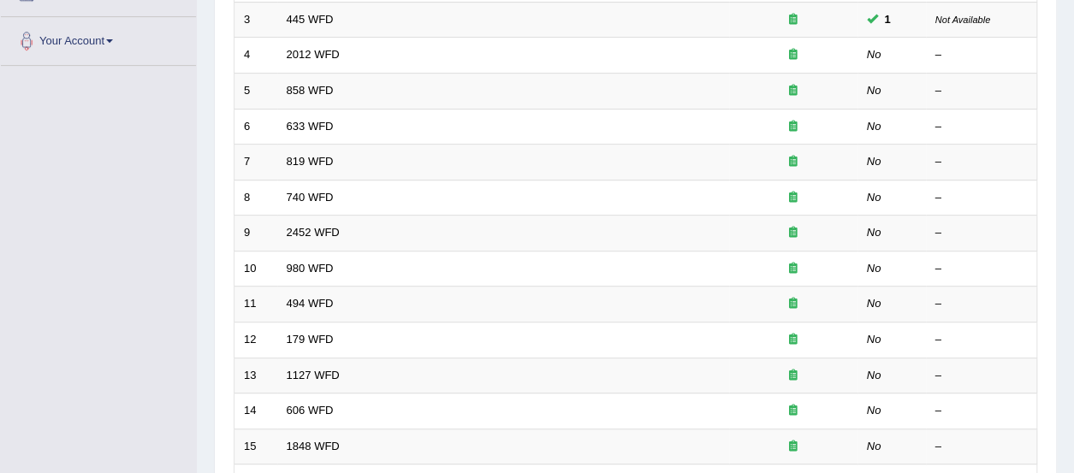
scroll to position [346, 0]
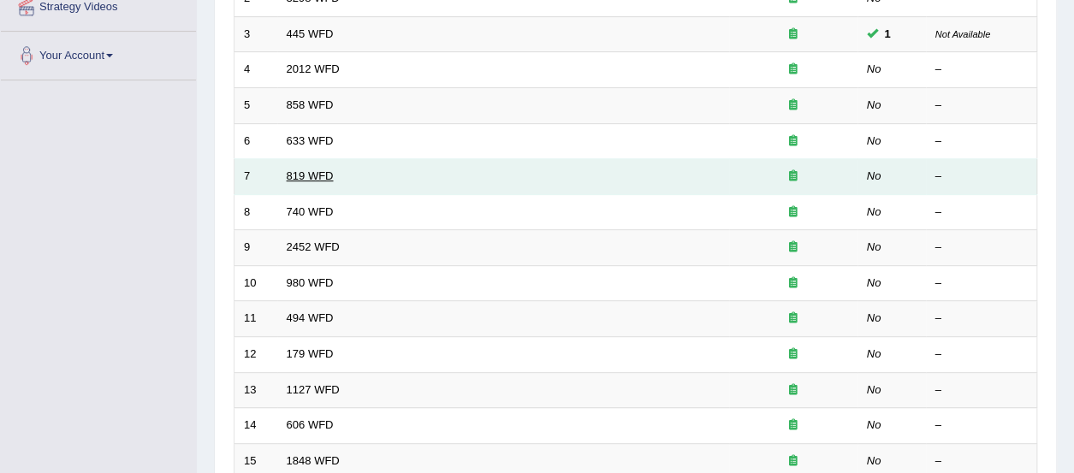
click at [322, 169] on link "819 WFD" at bounding box center [310, 175] width 47 height 13
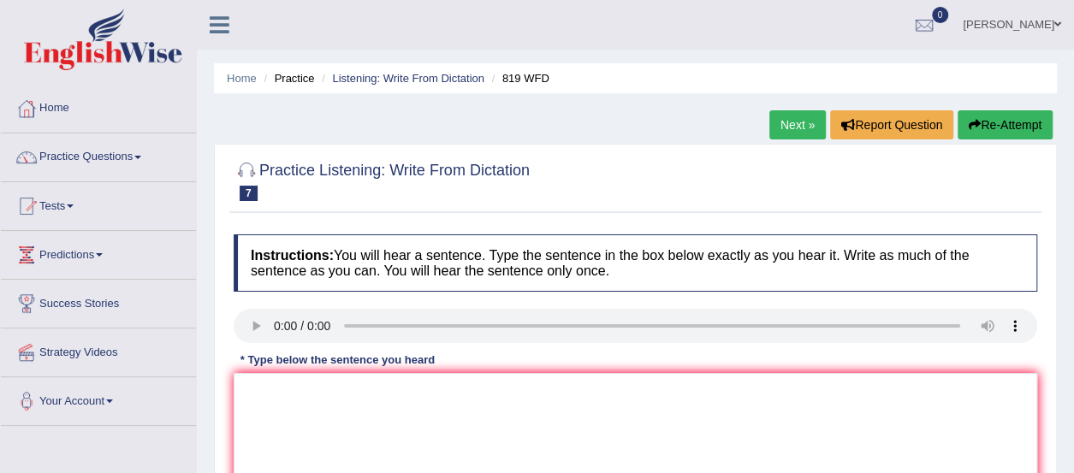
click at [759, 352] on div "Instructions: You will hear a sentence. Type the sentence in the box below exac…" at bounding box center [635, 408] width 812 height 365
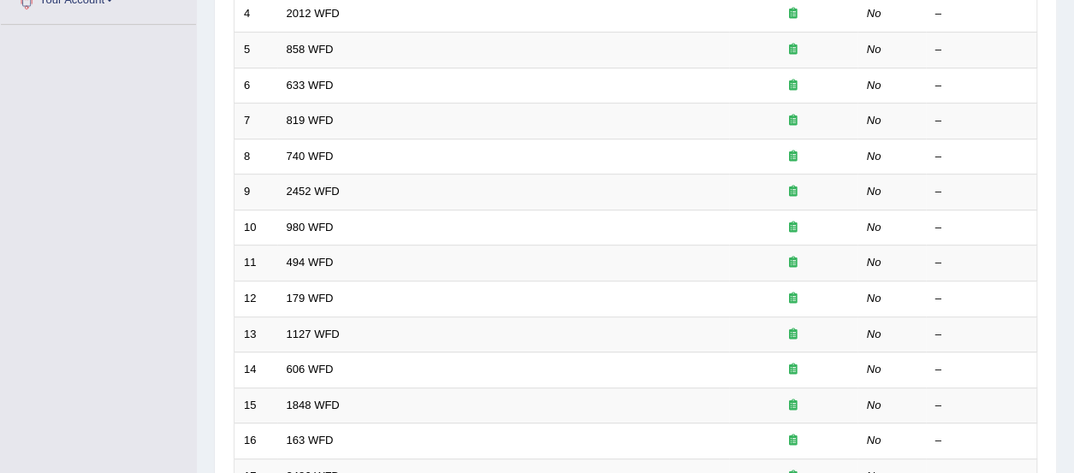
scroll to position [346, 0]
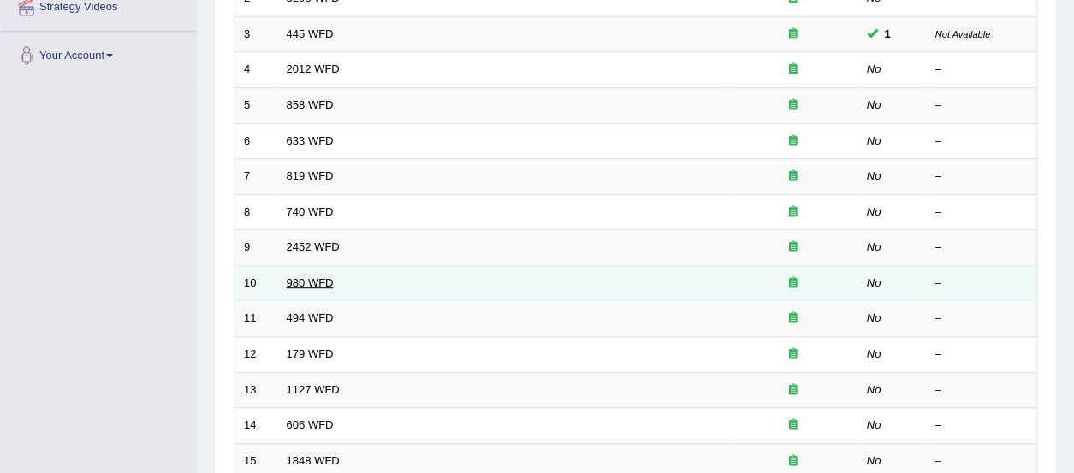
click at [321, 276] on link "980 WFD" at bounding box center [310, 282] width 47 height 13
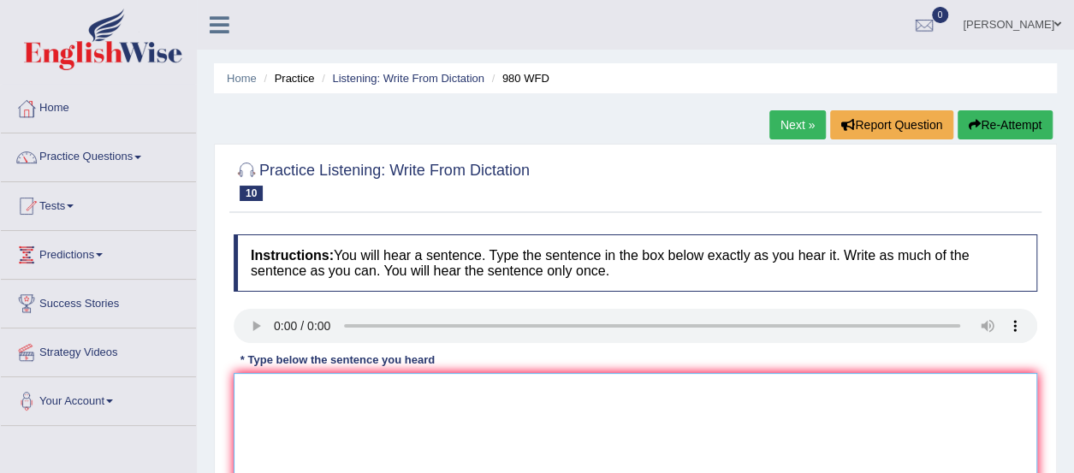
click at [315, 379] on textarea at bounding box center [636, 456] width 804 height 166
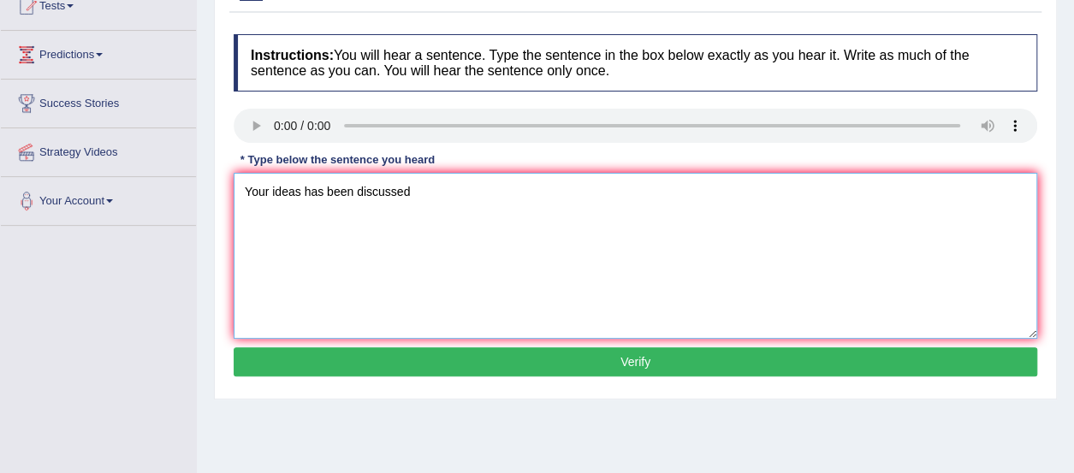
scroll to position [205, 0]
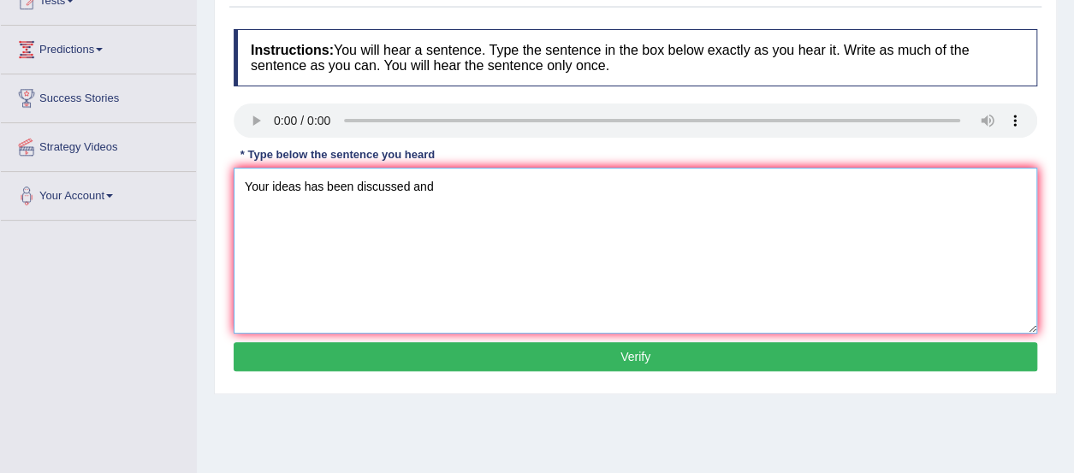
type textarea "Your ideas has been discussed and"
click at [688, 355] on button "Verify" at bounding box center [636, 356] width 804 height 29
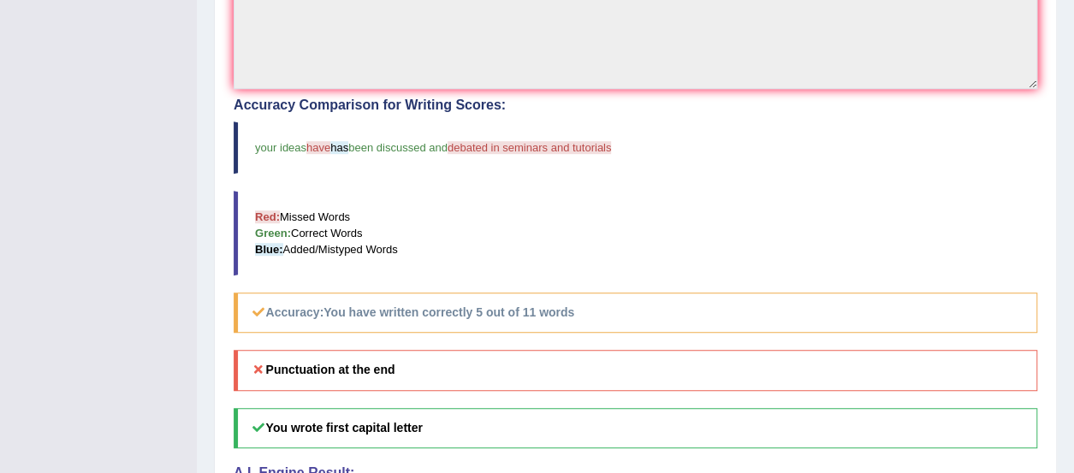
scroll to position [65, 0]
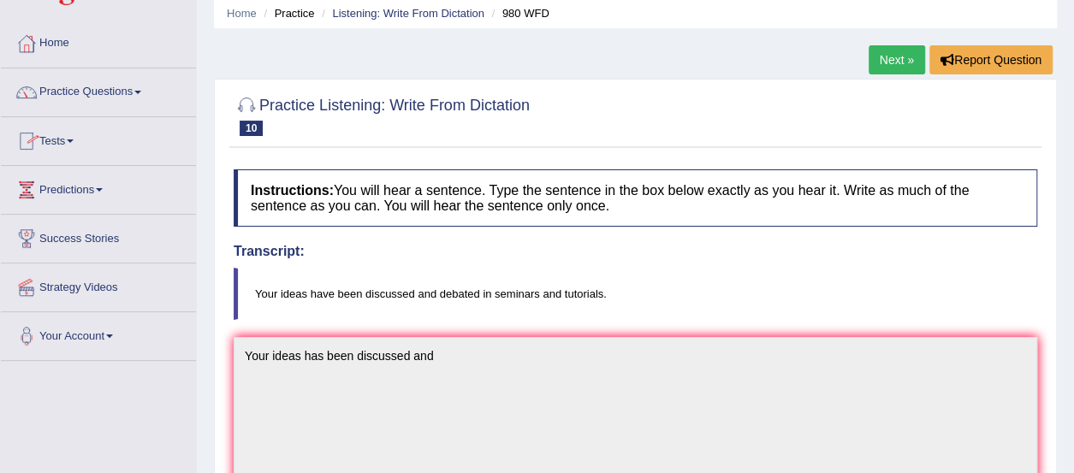
click at [56, 141] on link "Tests" at bounding box center [98, 138] width 195 height 43
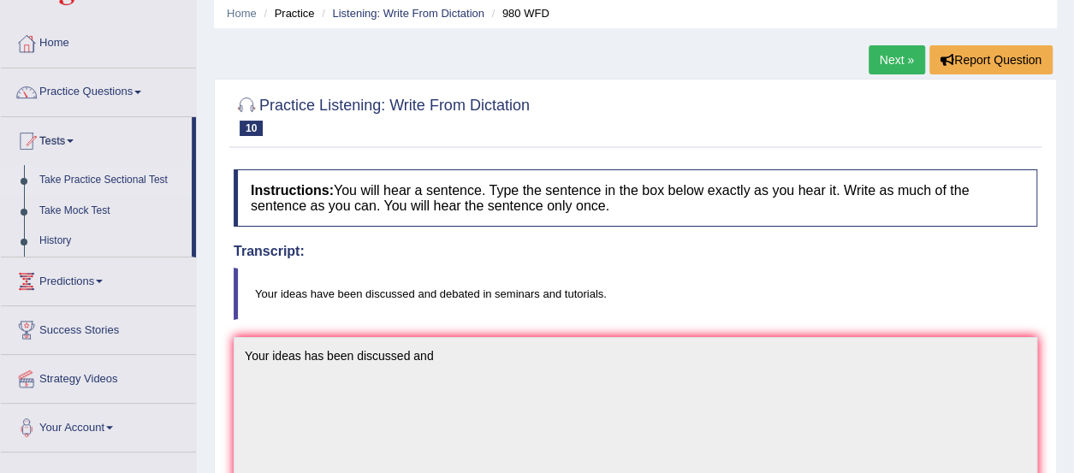
click at [91, 177] on link "Take Practice Sectional Test" at bounding box center [112, 180] width 160 height 31
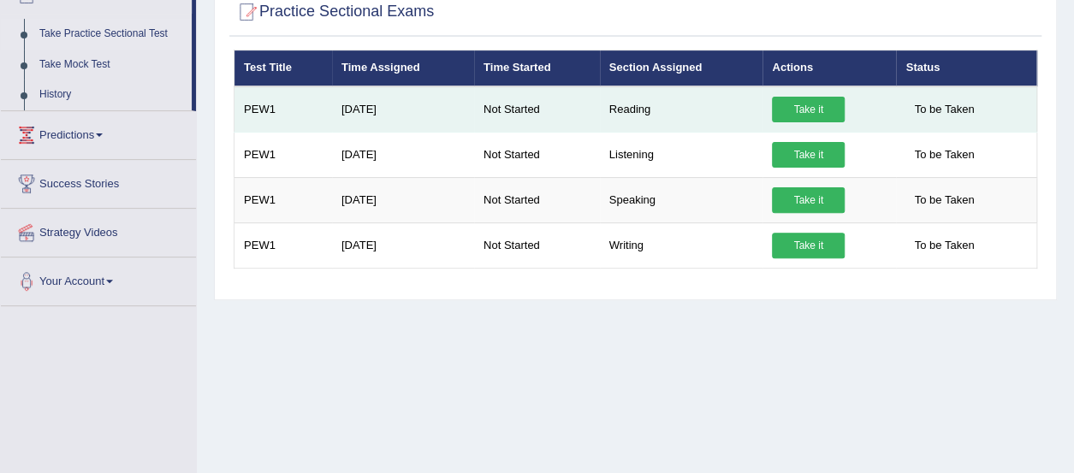
scroll to position [212, 0]
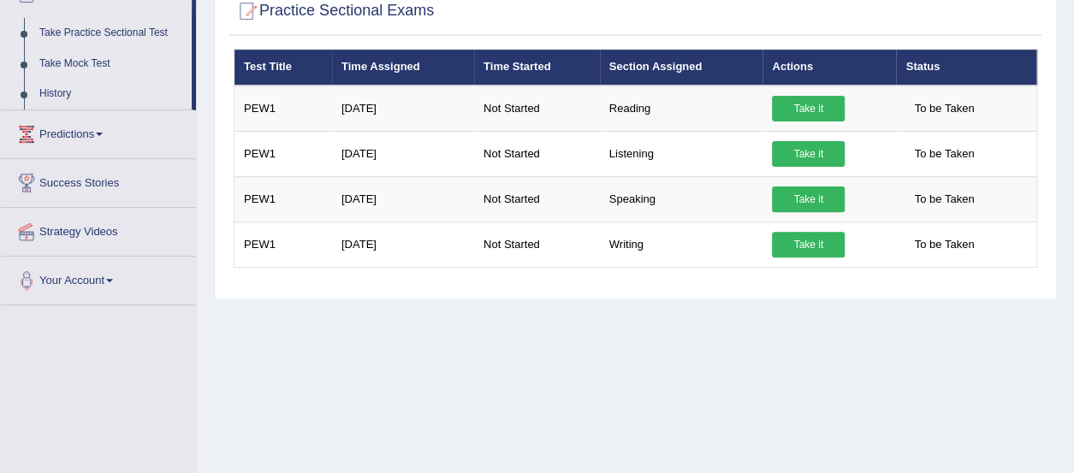
click at [70, 61] on link "Take Mock Test" at bounding box center [112, 64] width 160 height 31
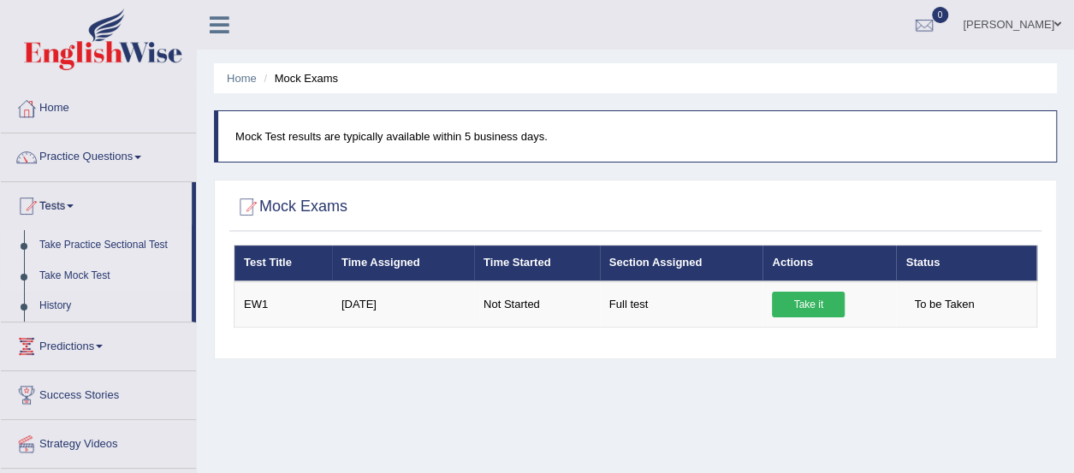
click at [125, 242] on link "Take Practice Sectional Test" at bounding box center [112, 245] width 160 height 31
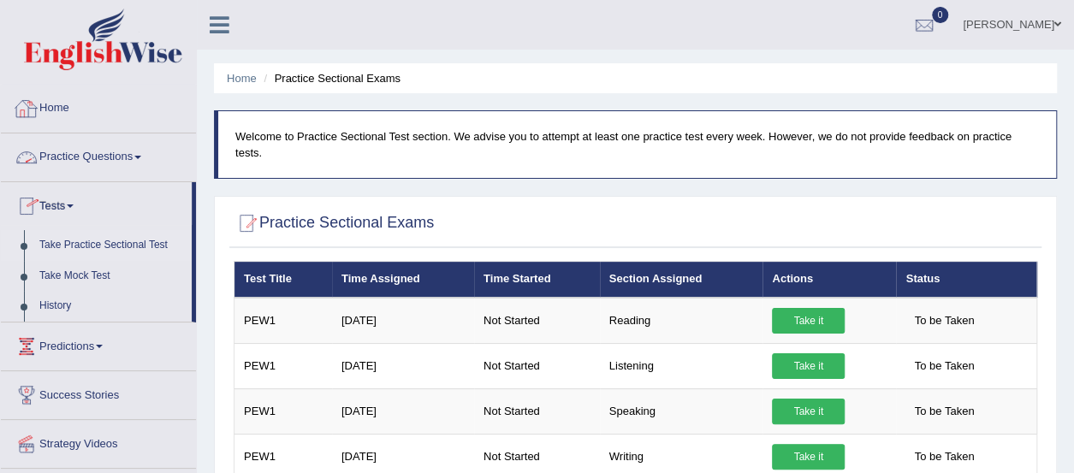
click at [67, 104] on link "Home" at bounding box center [98, 106] width 195 height 43
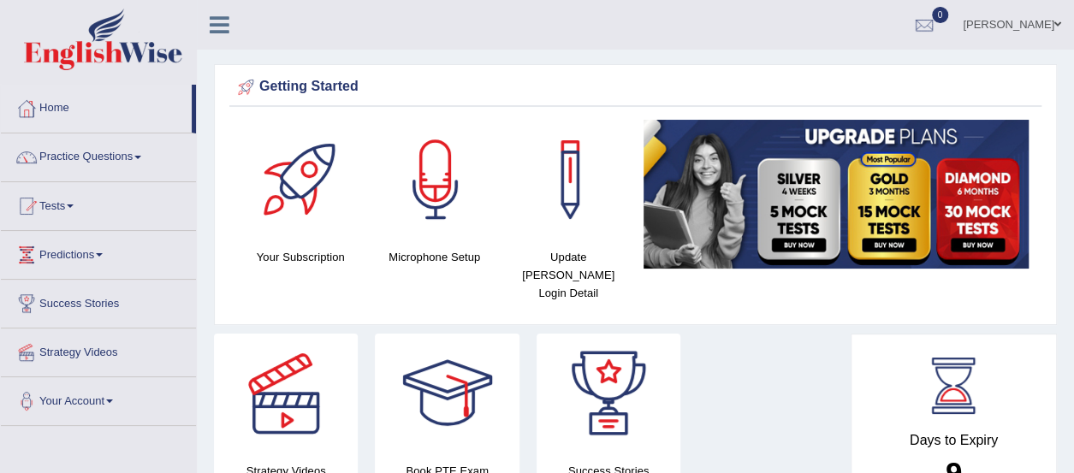
click at [1059, 21] on span at bounding box center [1057, 24] width 7 height 11
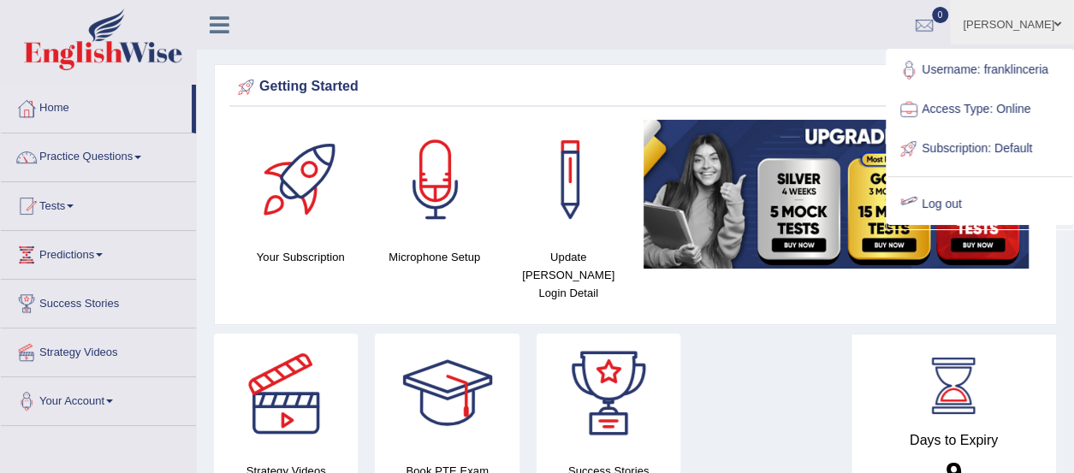
click at [950, 196] on link "Log out" at bounding box center [980, 204] width 185 height 39
